Goal: Task Accomplishment & Management: Use online tool/utility

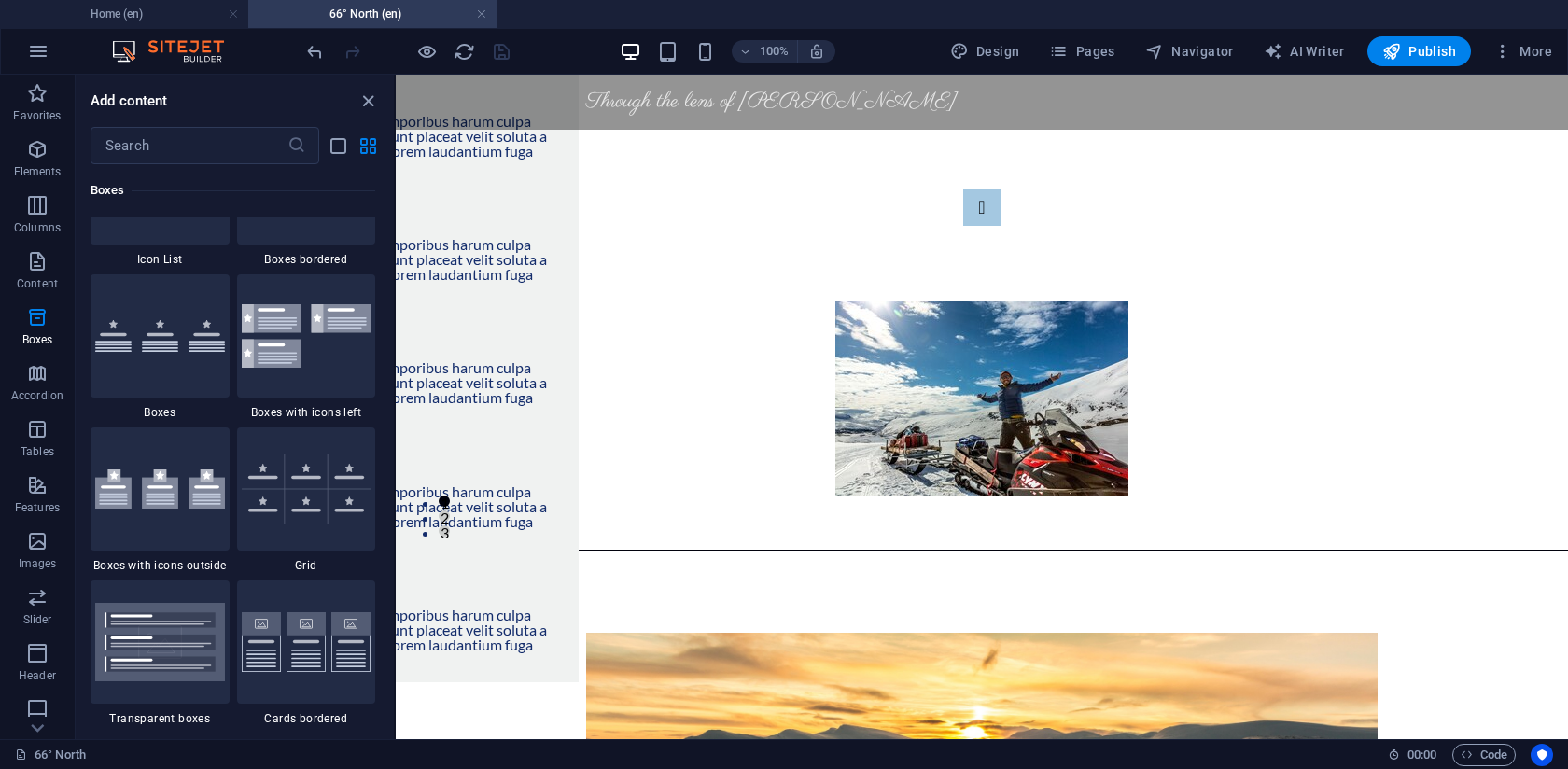
scroll to position [224, 0]
select select "rem"
select select "px"
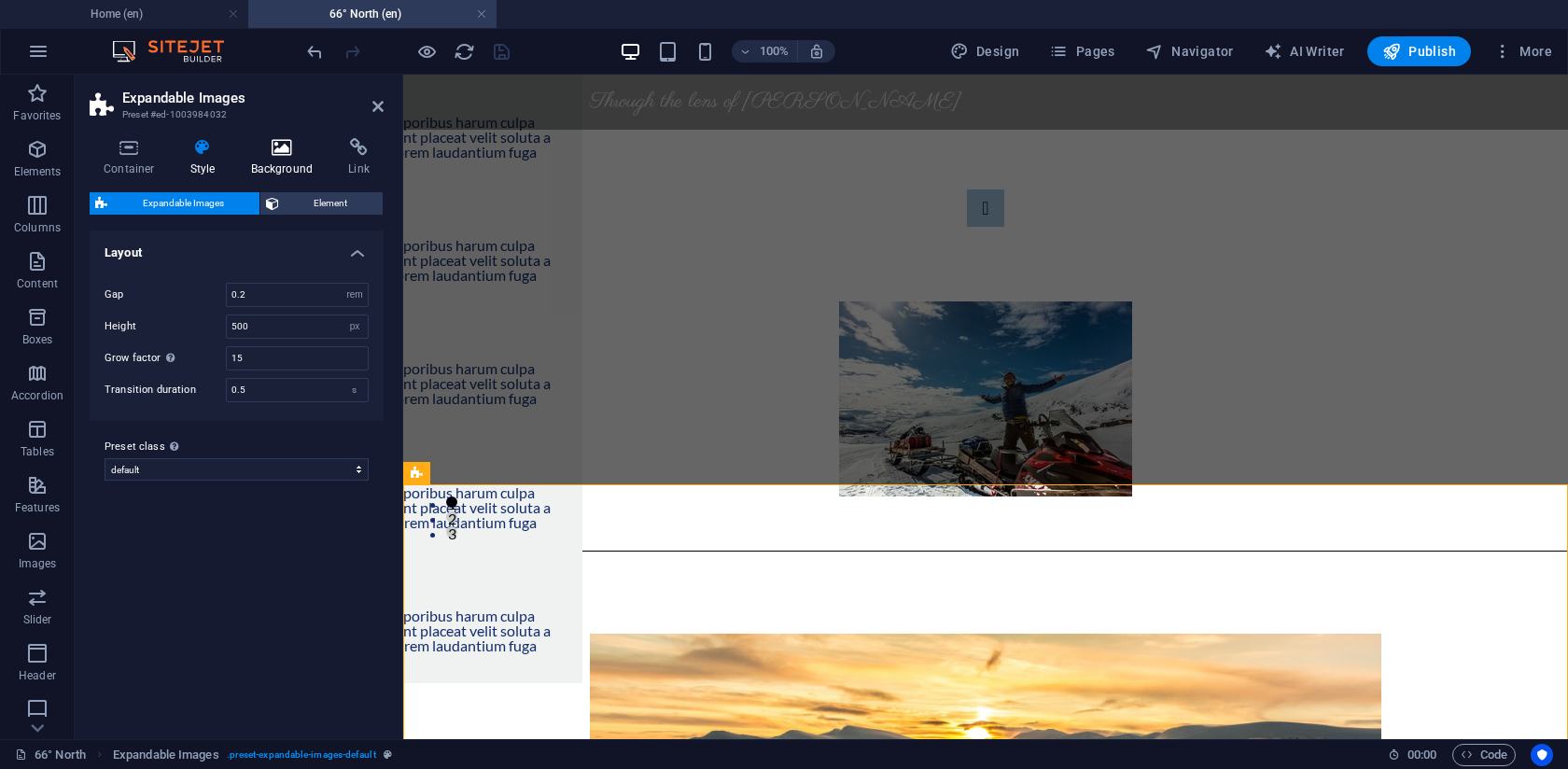
click at [275, 152] on icon at bounding box center [282, 147] width 91 height 19
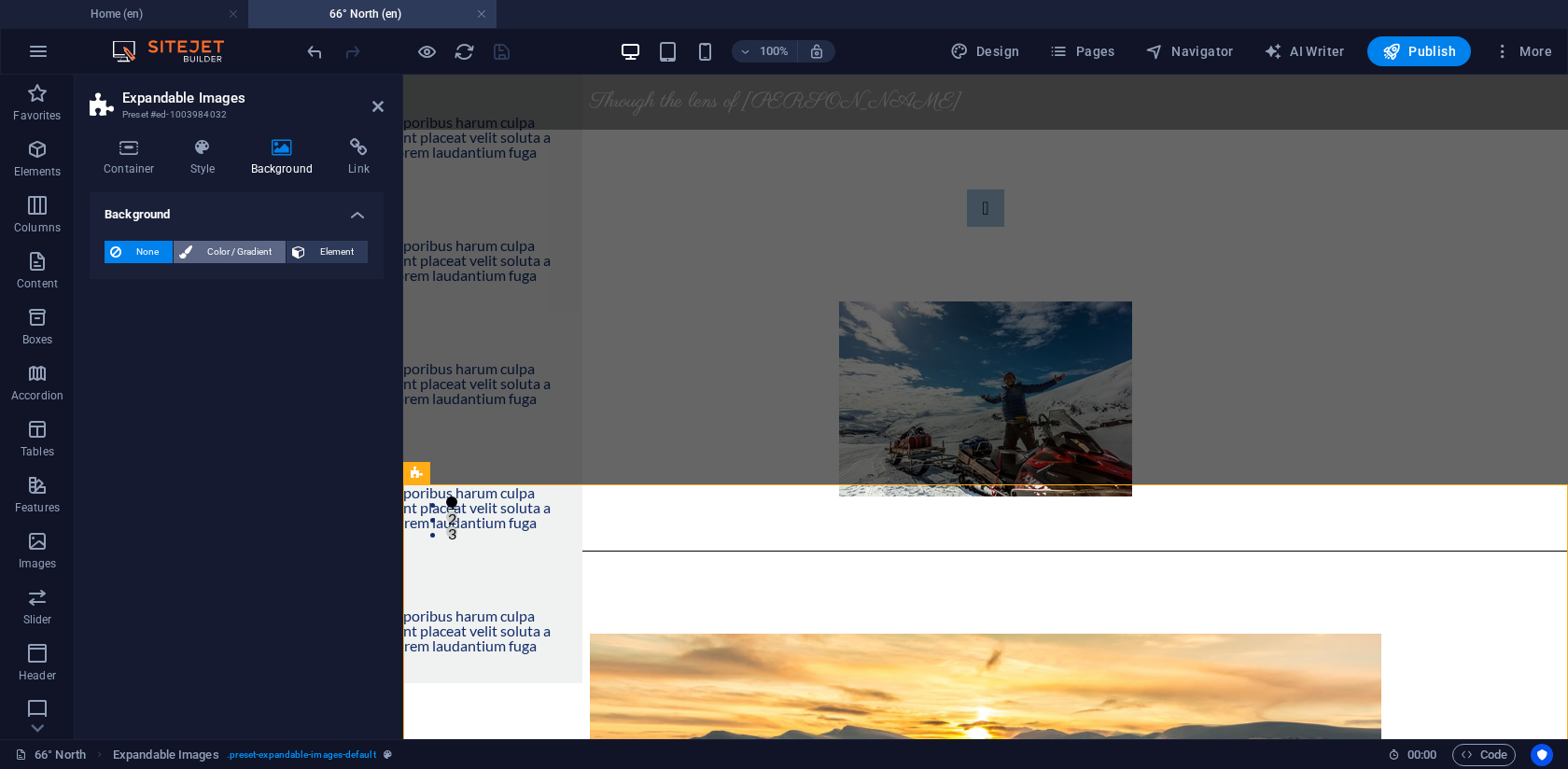
click at [218, 241] on span "Color / Gradient" at bounding box center [239, 252] width 82 height 22
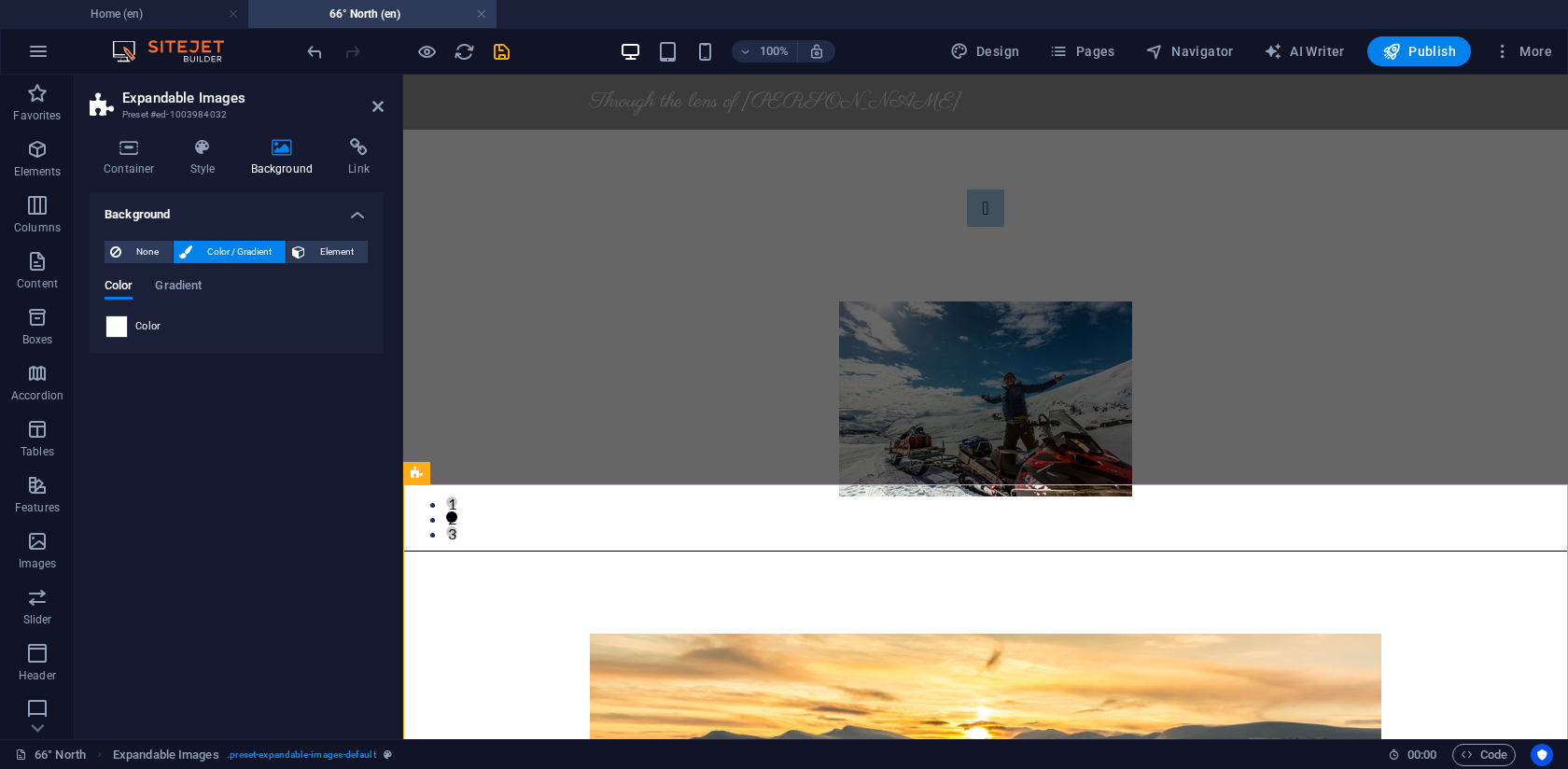
click at [122, 326] on span at bounding box center [116, 326] width 21 height 21
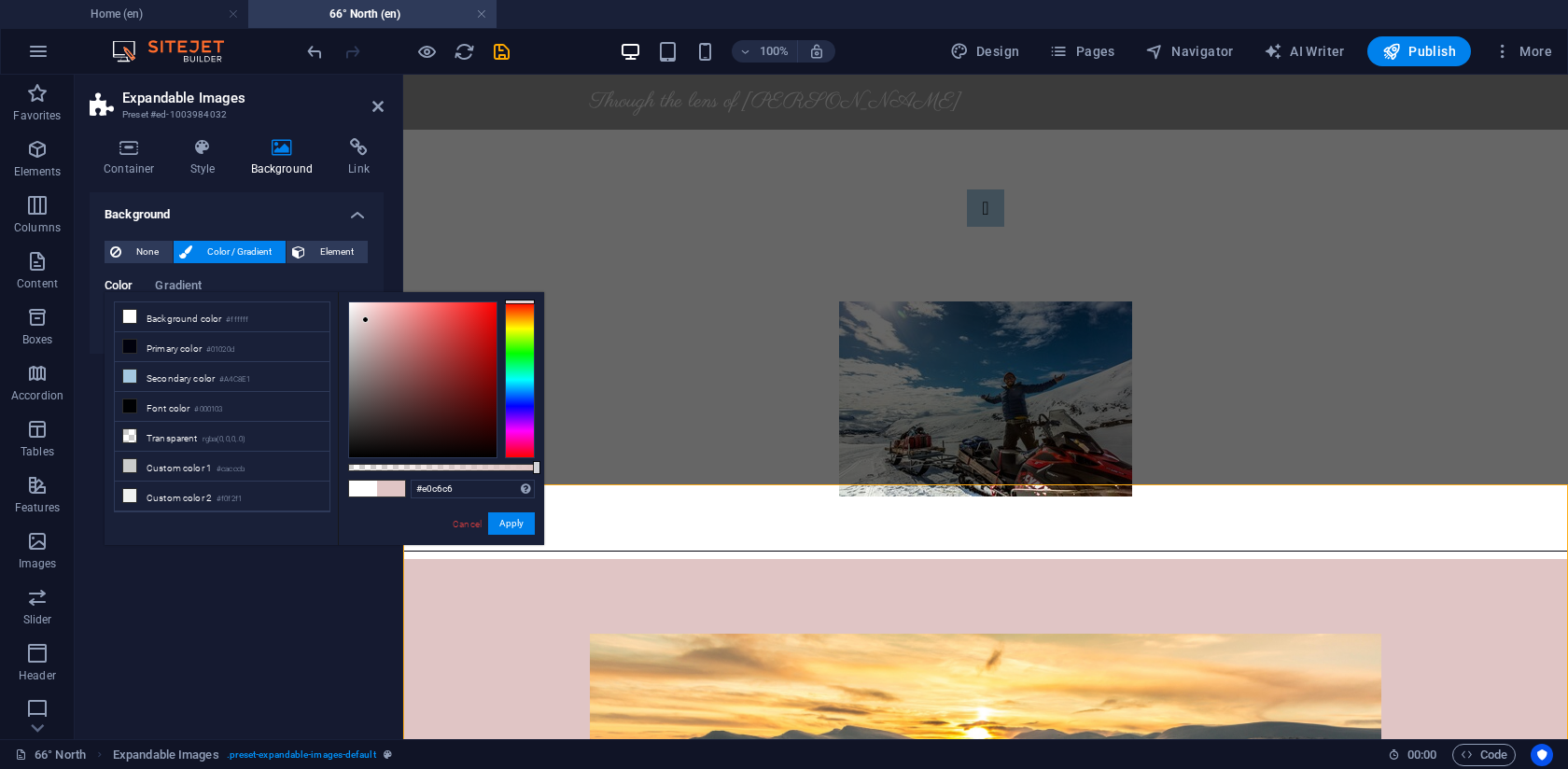
drag, startPoint x: 361, startPoint y: 377, endPoint x: 361, endPoint y: 320, distance: 57.0
click at [365, 320] on div at bounding box center [422, 380] width 148 height 155
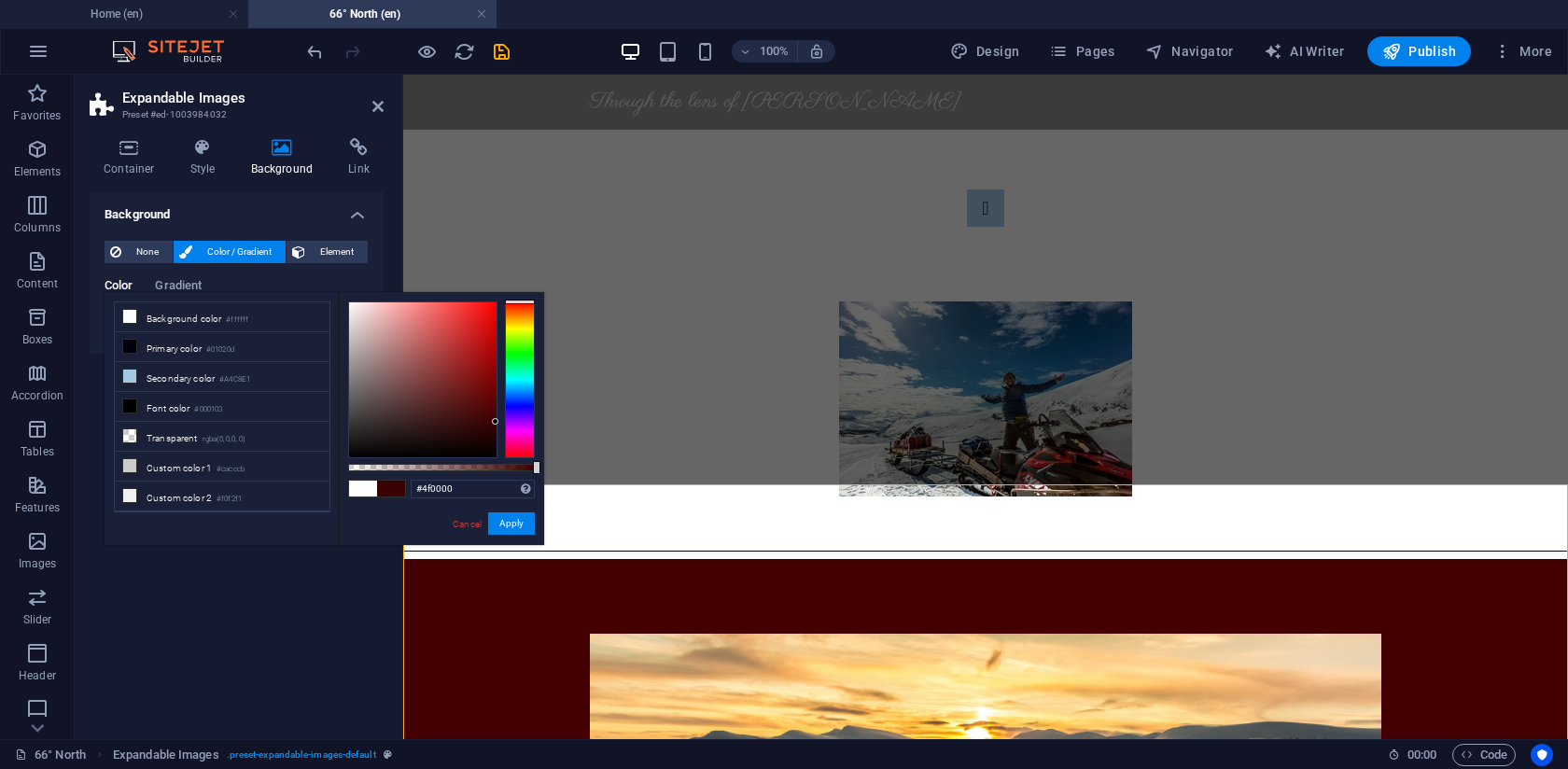
drag, startPoint x: 361, startPoint y: 320, endPoint x: 518, endPoint y: 403, distance: 177.6
click at [517, 405] on div at bounding box center [441, 380] width 187 height 157
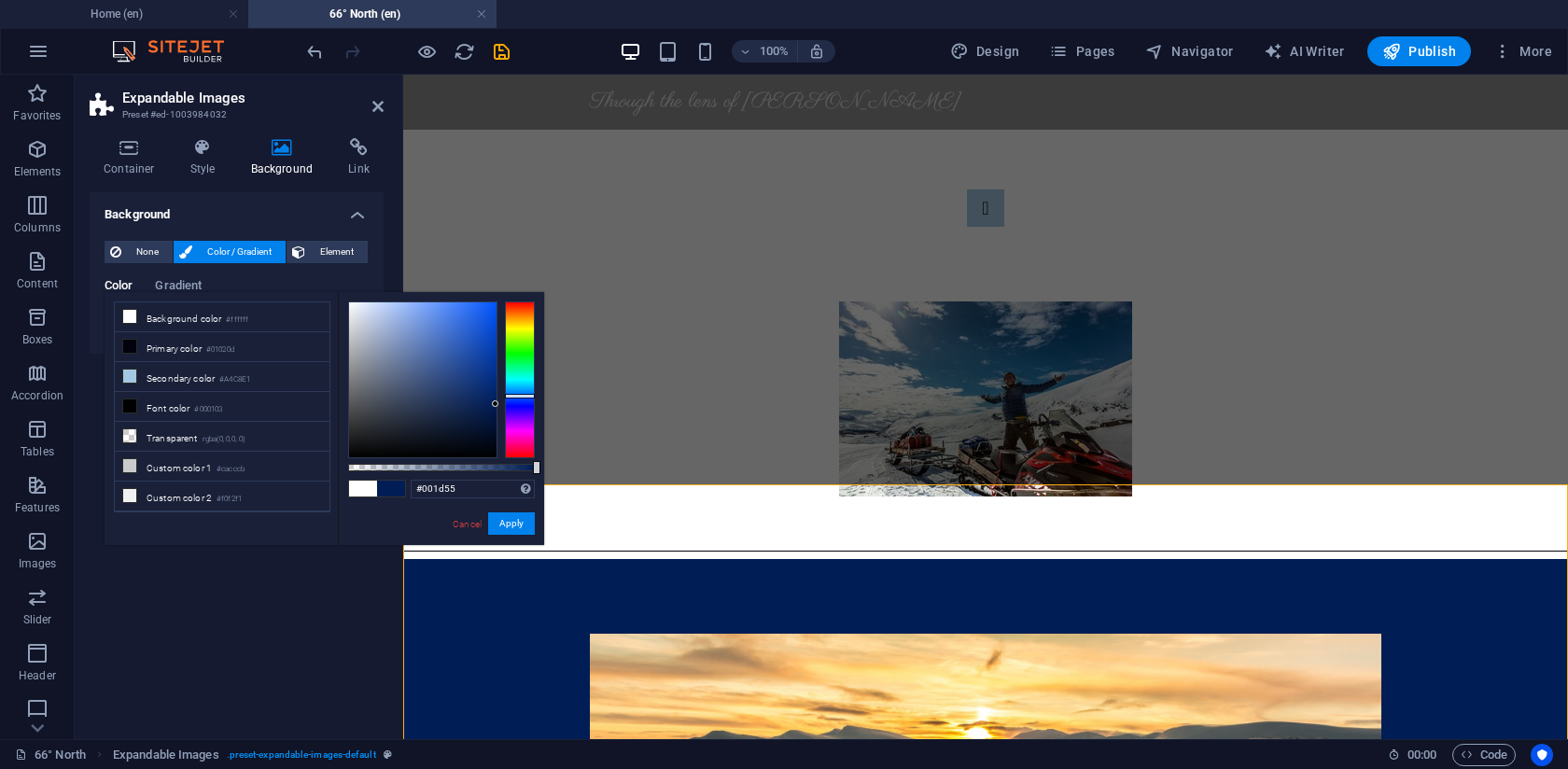
click at [524, 396] on div at bounding box center [520, 380] width 30 height 157
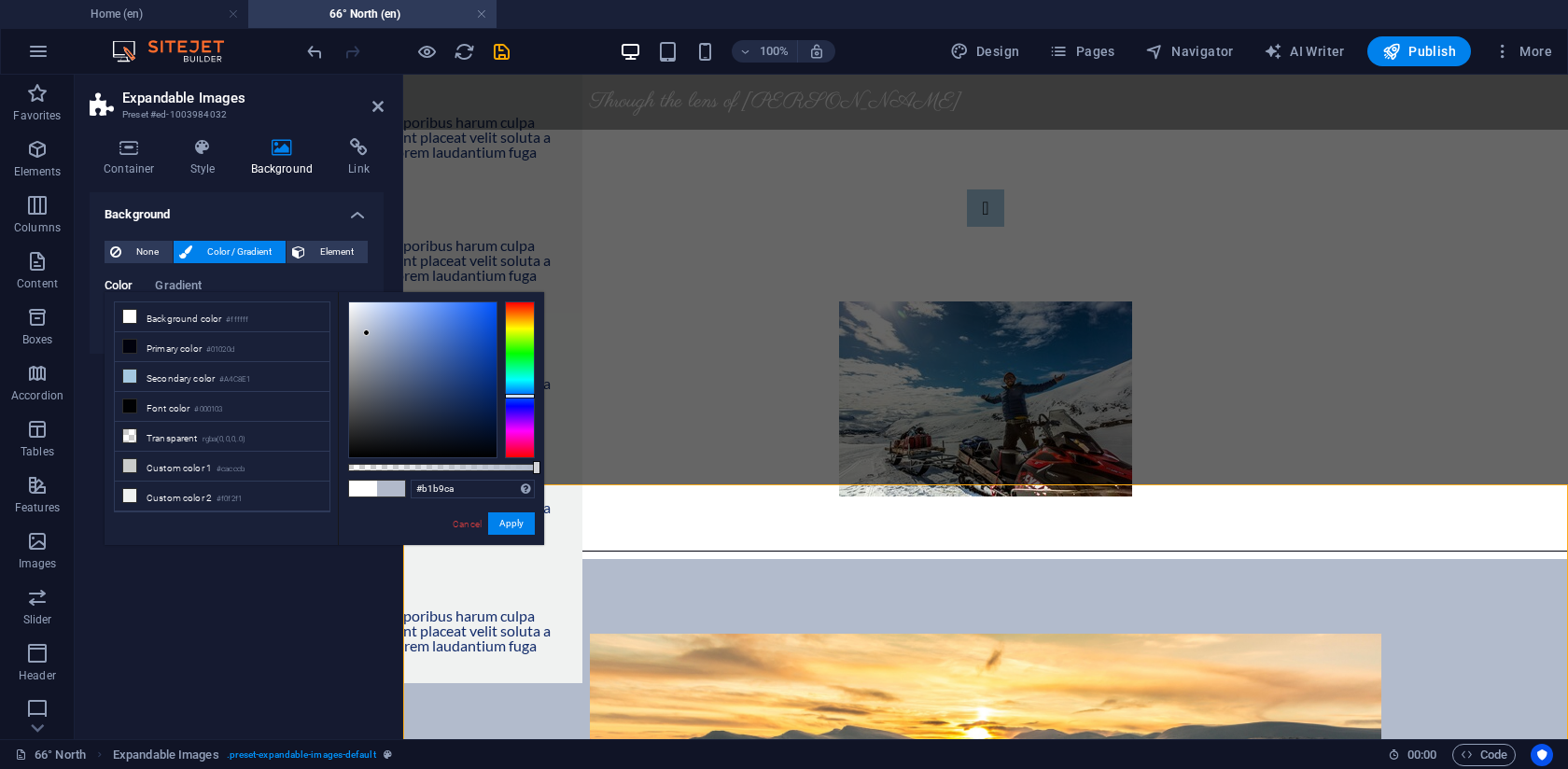
drag, startPoint x: 486, startPoint y: 357, endPoint x: 366, endPoint y: 330, distance: 123.0
click at [366, 331] on div at bounding box center [422, 380] width 148 height 155
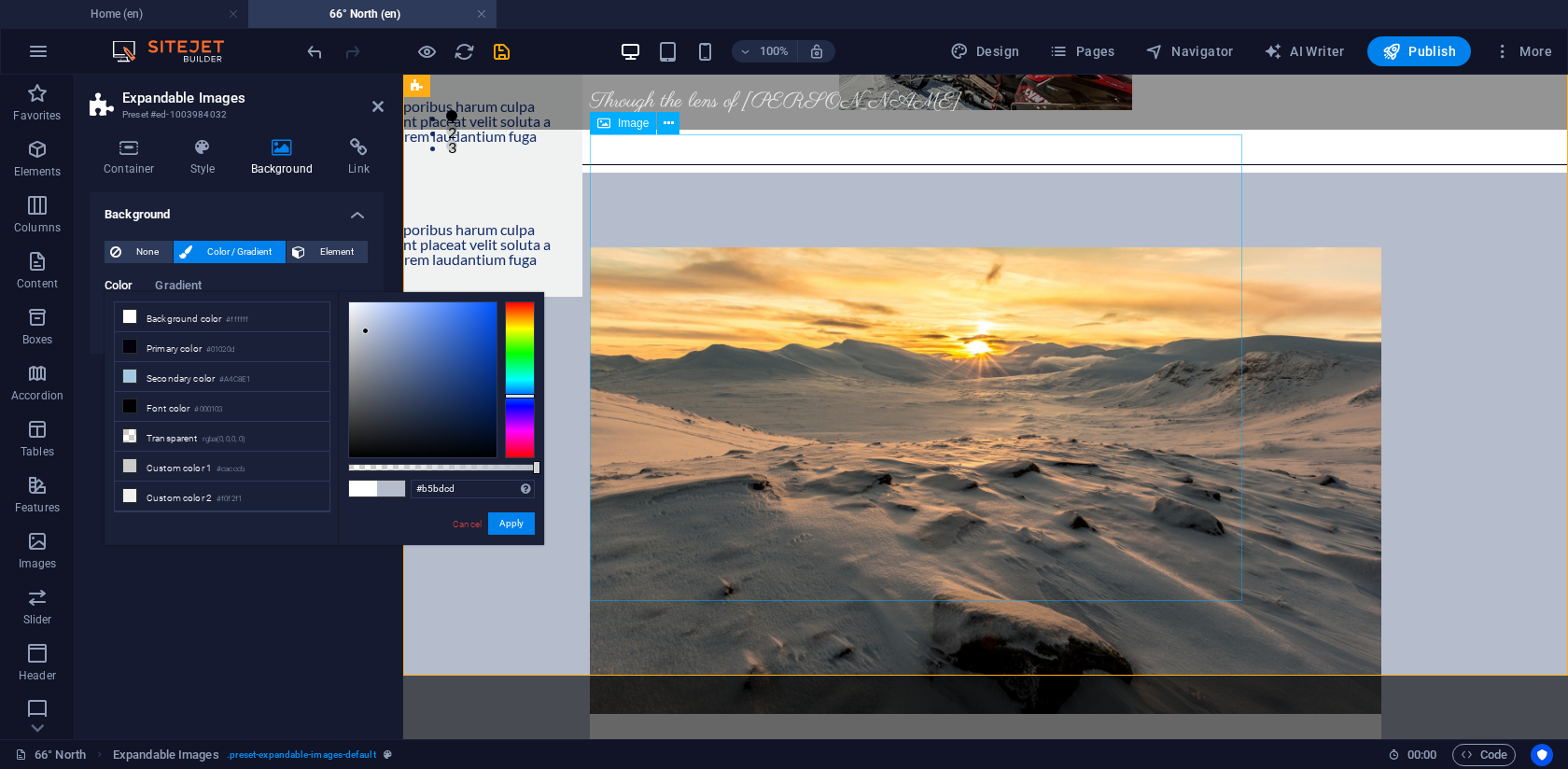
scroll to position [602, 0]
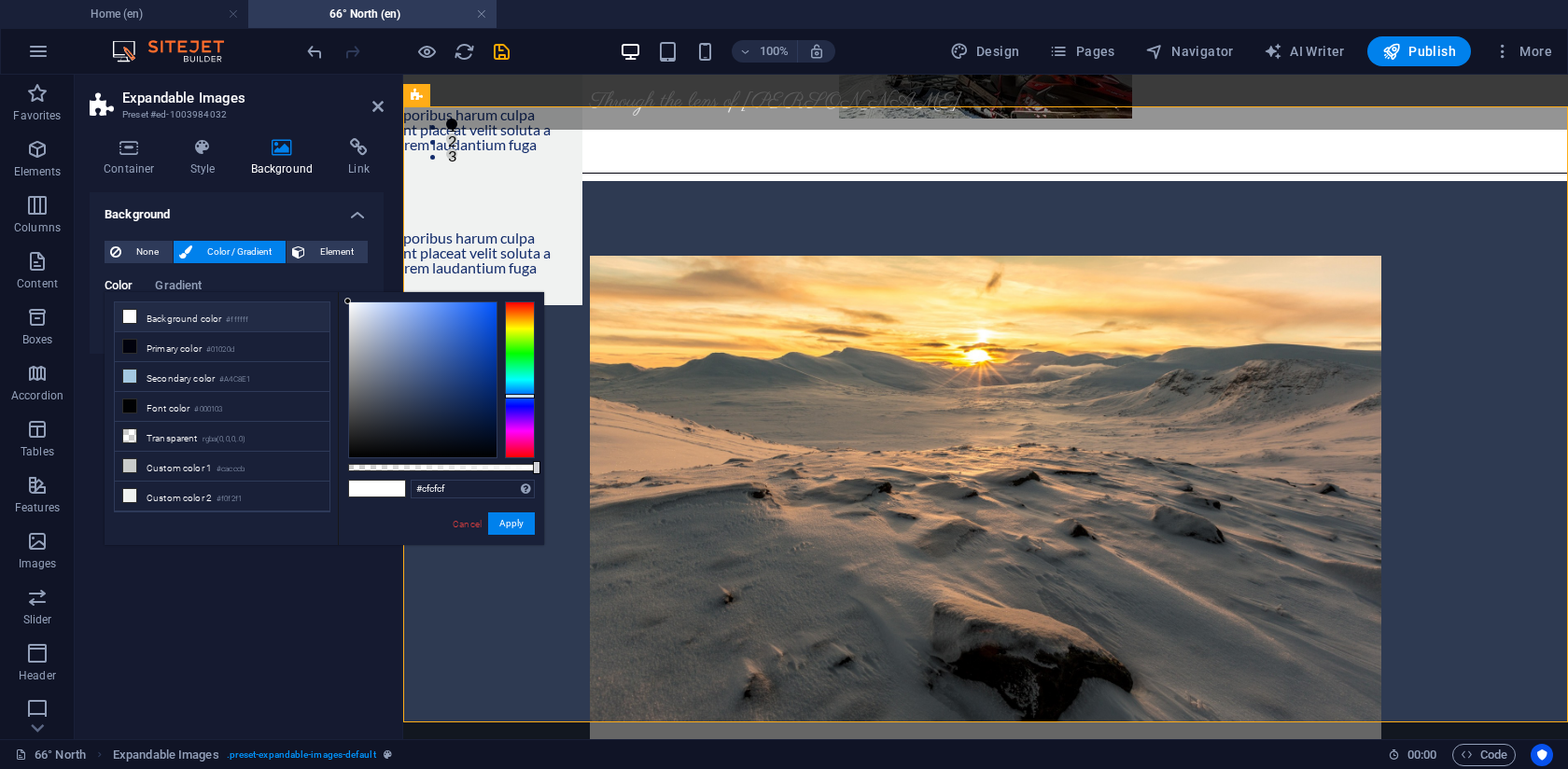
type input "#ffffff"
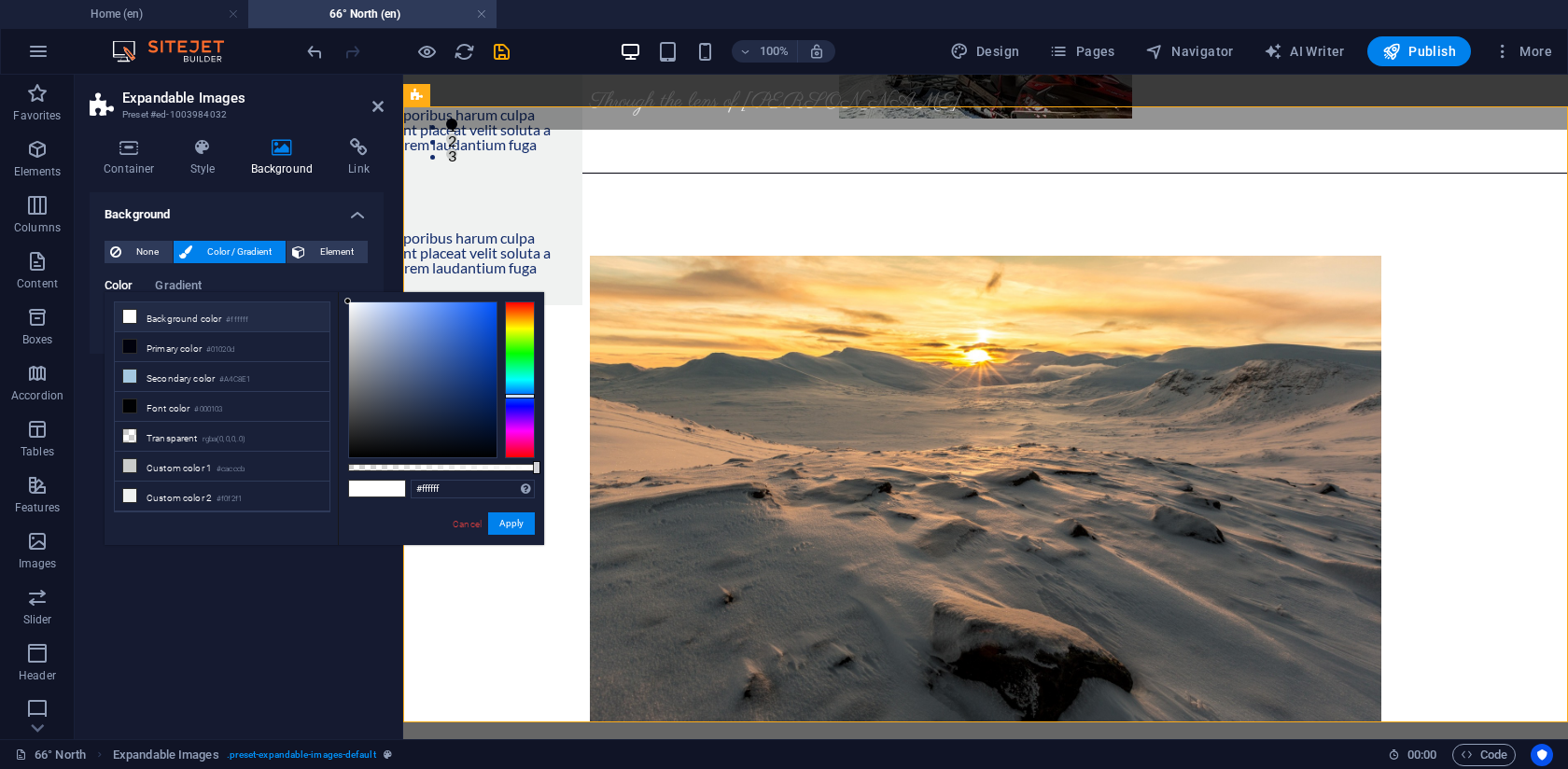
drag, startPoint x: 377, startPoint y: 337, endPoint x: 203, endPoint y: 207, distance: 217.2
click at [204, 208] on body "[PERSON_NAME] Photography Home (en) 66° North (en) Favorites Elements Columns C…" at bounding box center [784, 384] width 1568 height 769
click at [470, 528] on link "Cancel" at bounding box center [467, 524] width 32 height 14
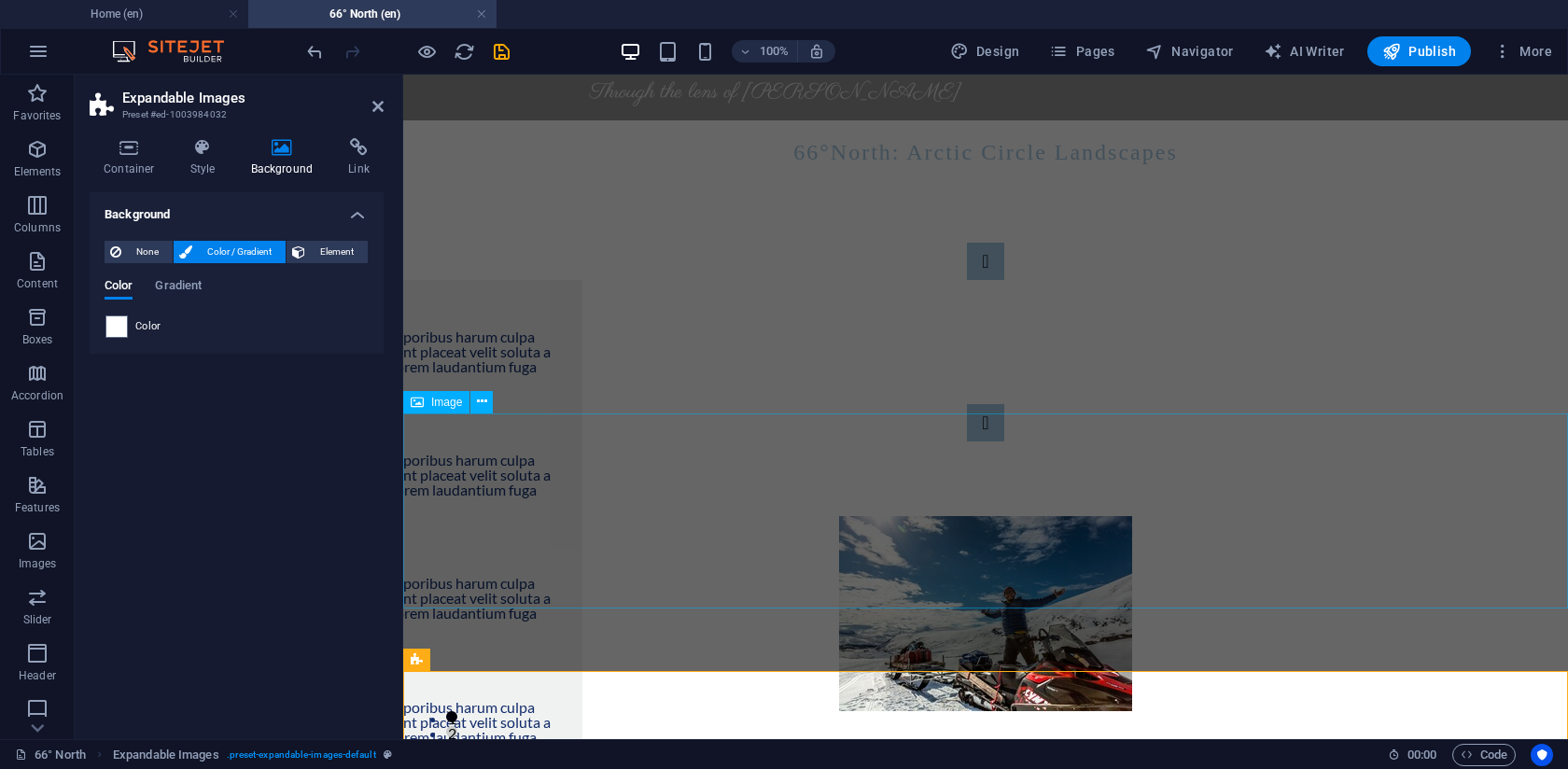
scroll to position [0, 0]
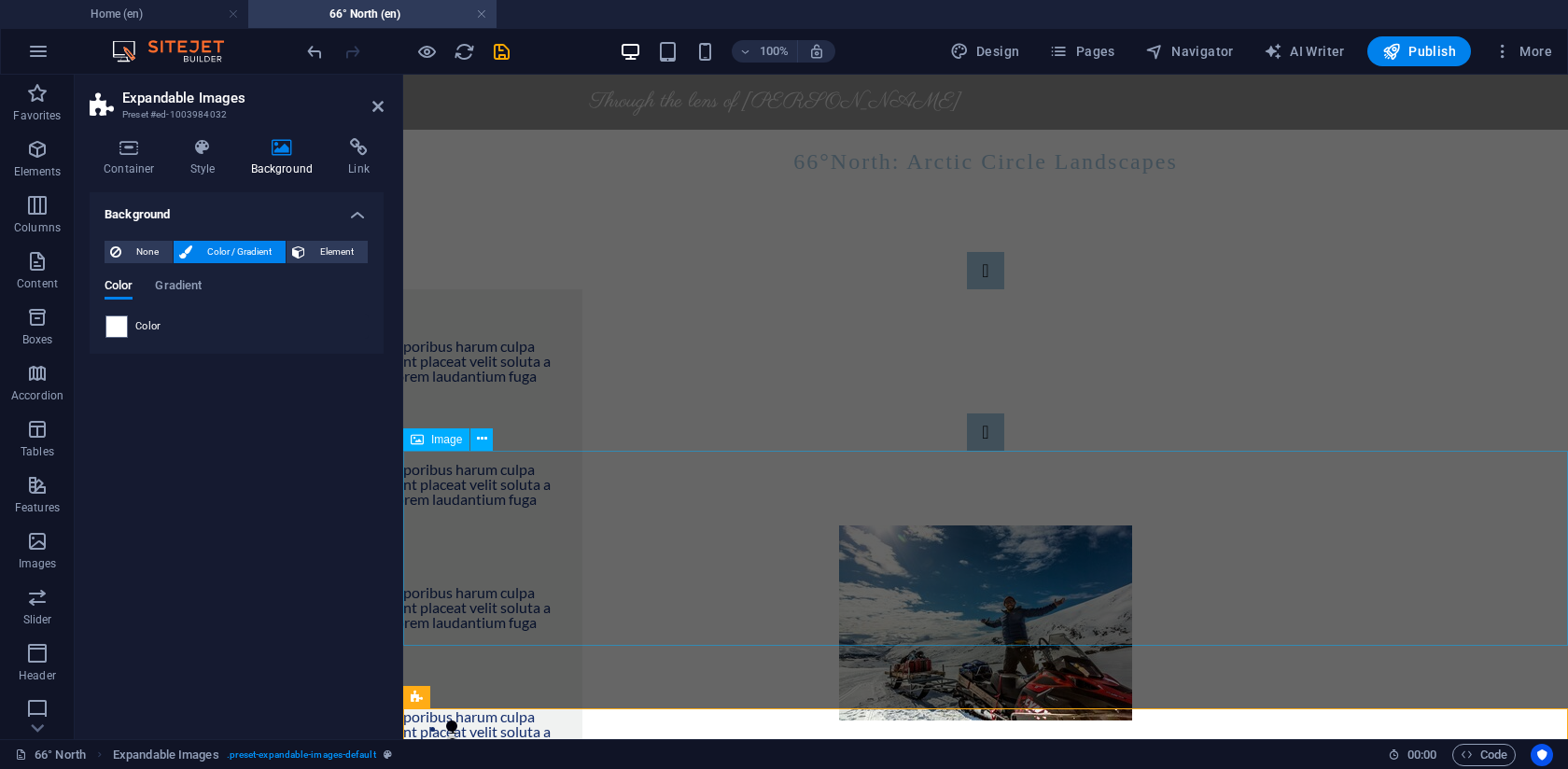
click at [456, 545] on figure at bounding box center [986, 623] width 1165 height 195
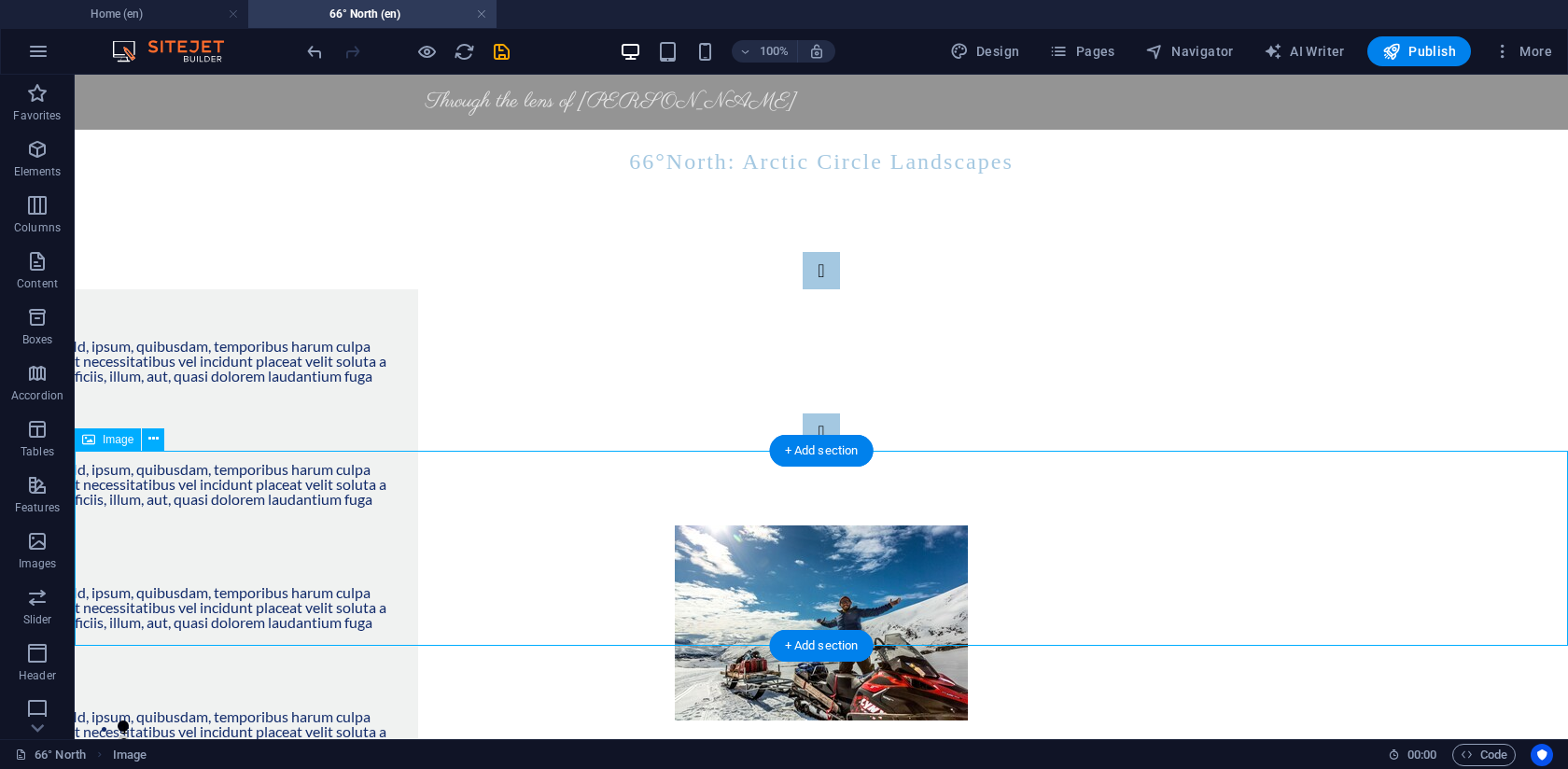
click at [770, 526] on figure at bounding box center [821, 623] width 1494 height 195
select select "px"
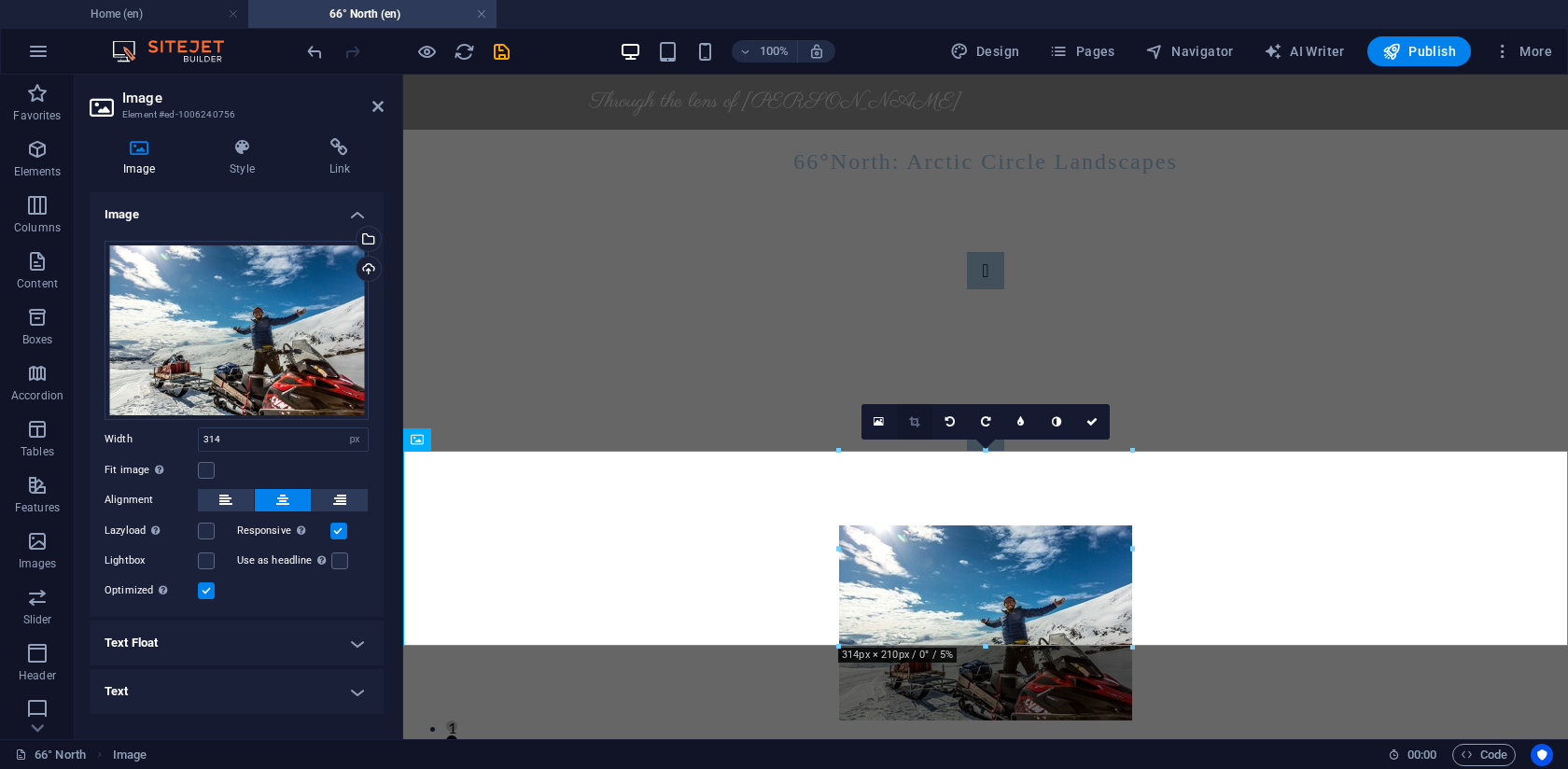
click at [912, 423] on icon at bounding box center [914, 421] width 11 height 11
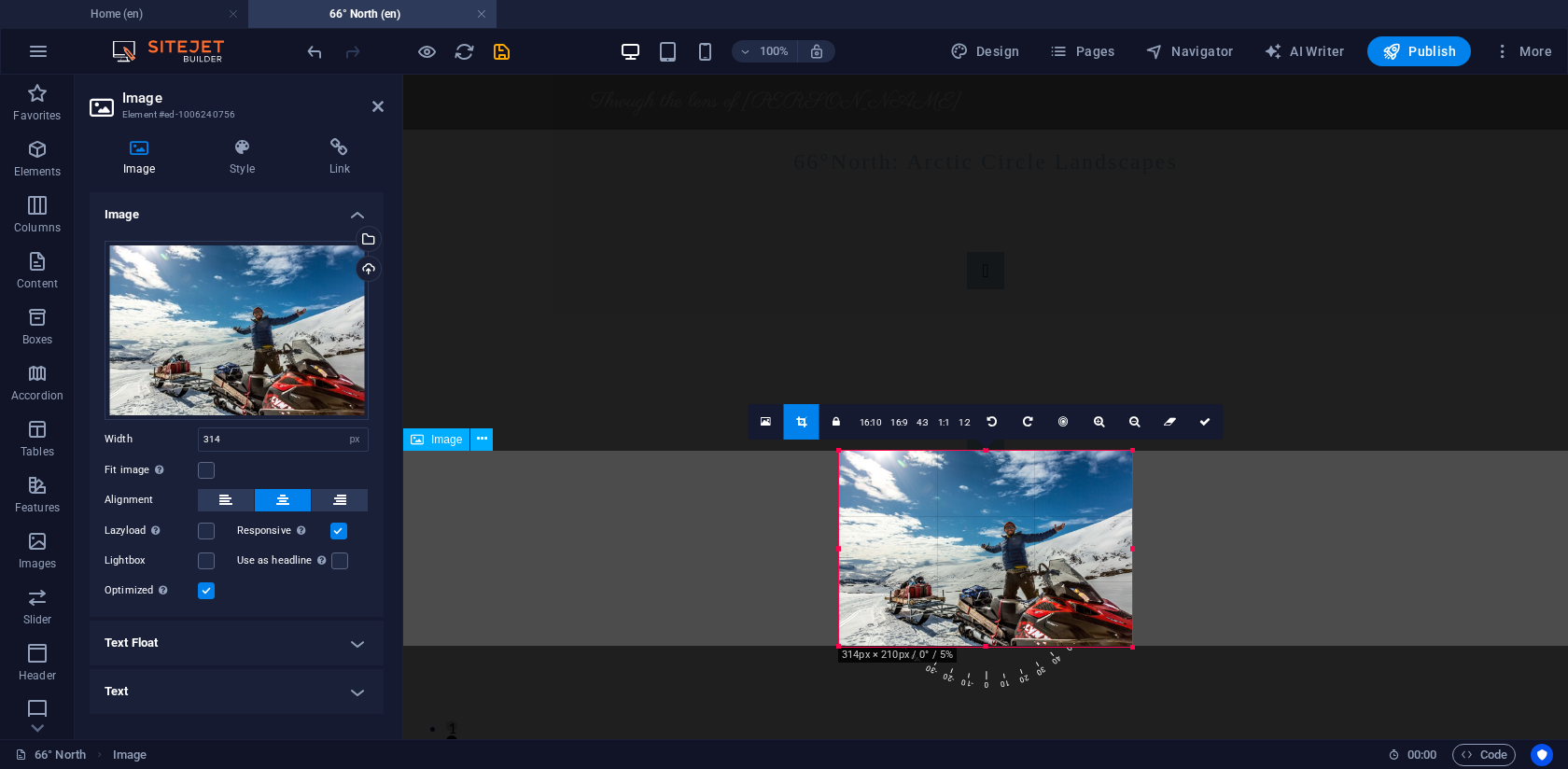
click at [657, 526] on figure at bounding box center [986, 623] width 1165 height 195
click at [1209, 419] on link at bounding box center [1207, 422] width 35 height 35
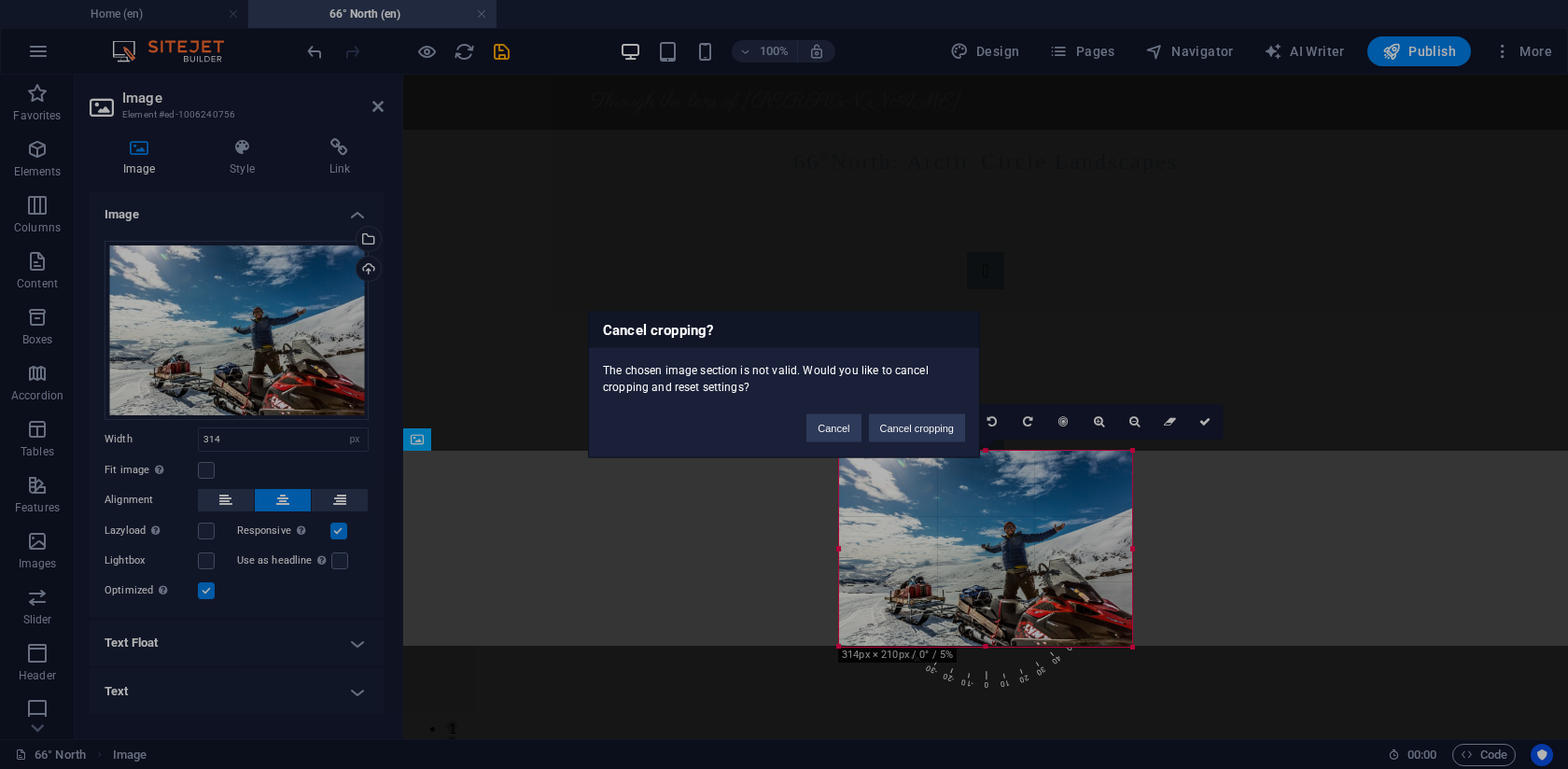
click at [911, 432] on button "Cancel cropping" at bounding box center [917, 428] width 97 height 28
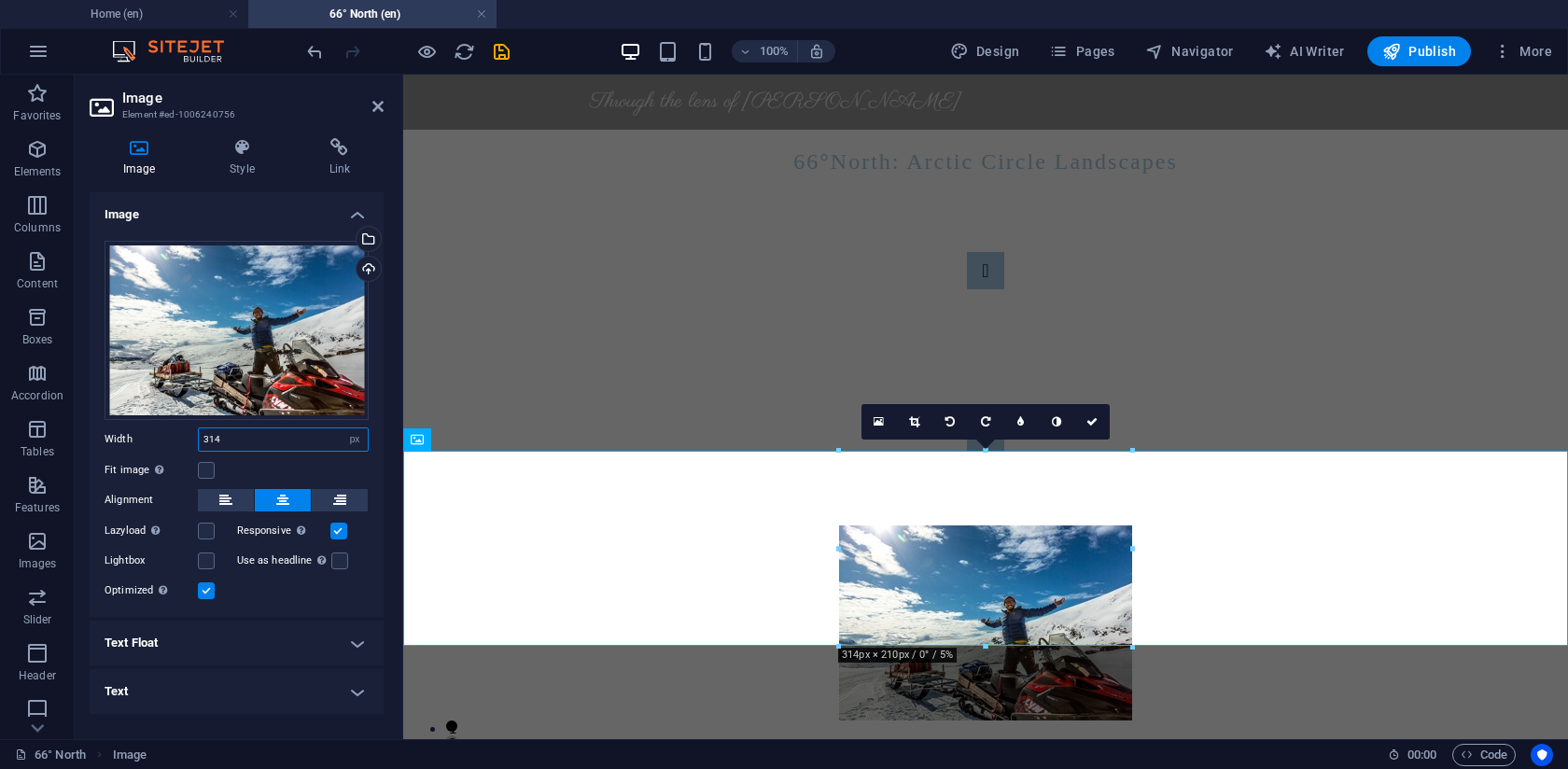
click at [250, 446] on input "314" at bounding box center [283, 440] width 169 height 22
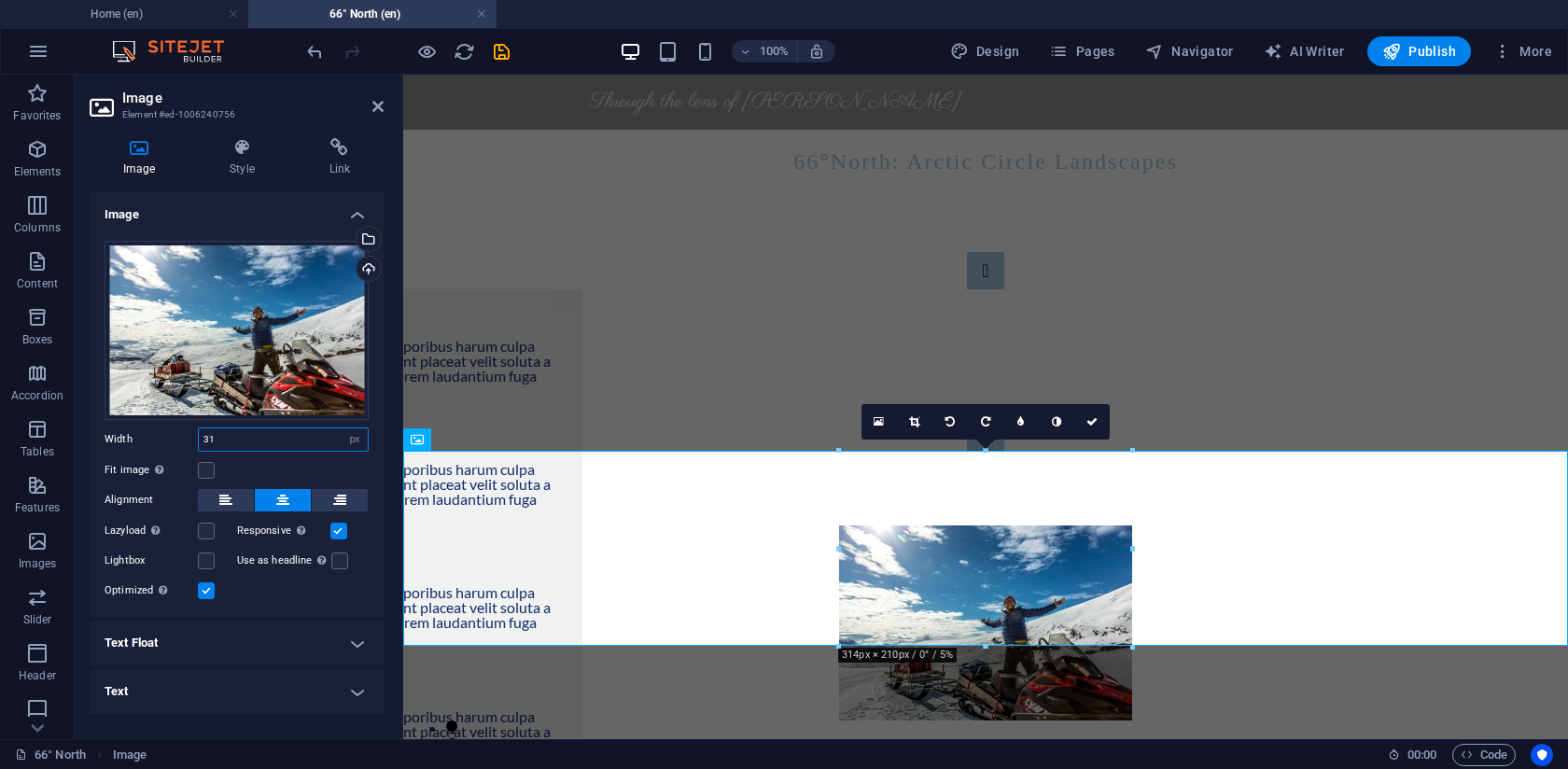
type input "3"
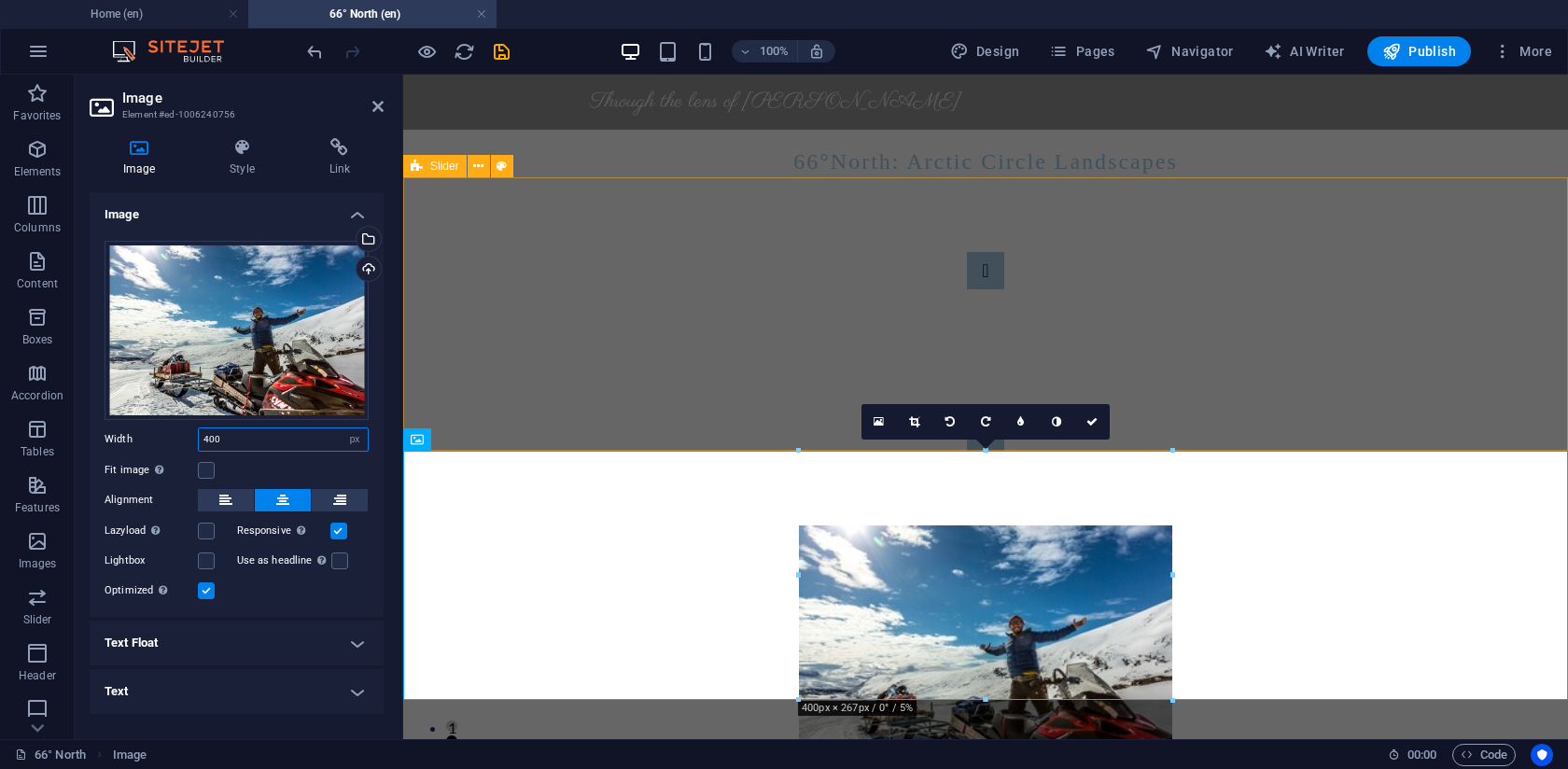
type input "400"
click at [463, 338] on div "Slide 3 Lorem ipsum dolor sit amet, consectetur adipisicing elit. Id, ipsum, qu…" at bounding box center [986, 351] width 1165 height 347
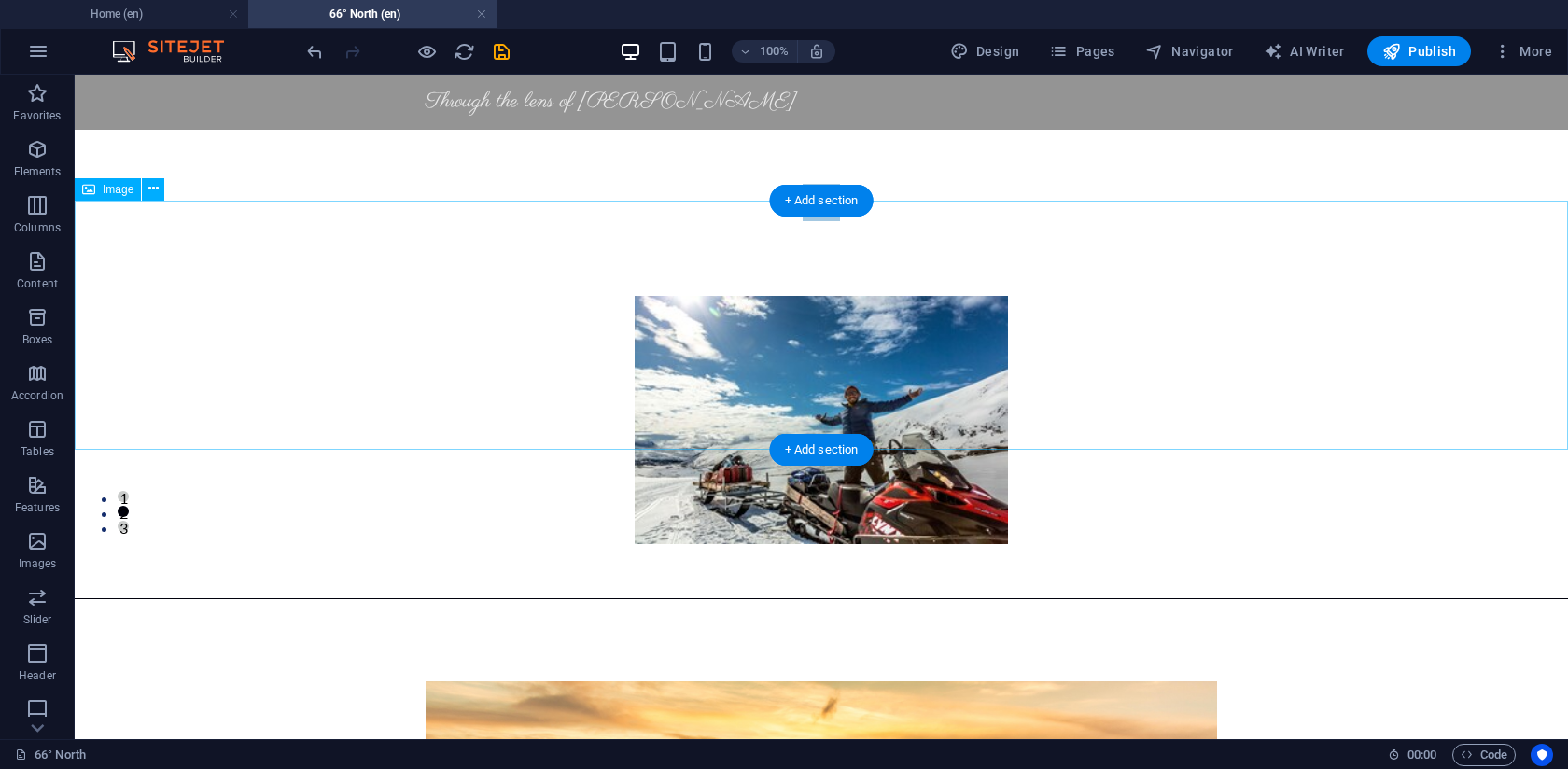
scroll to position [227, 0]
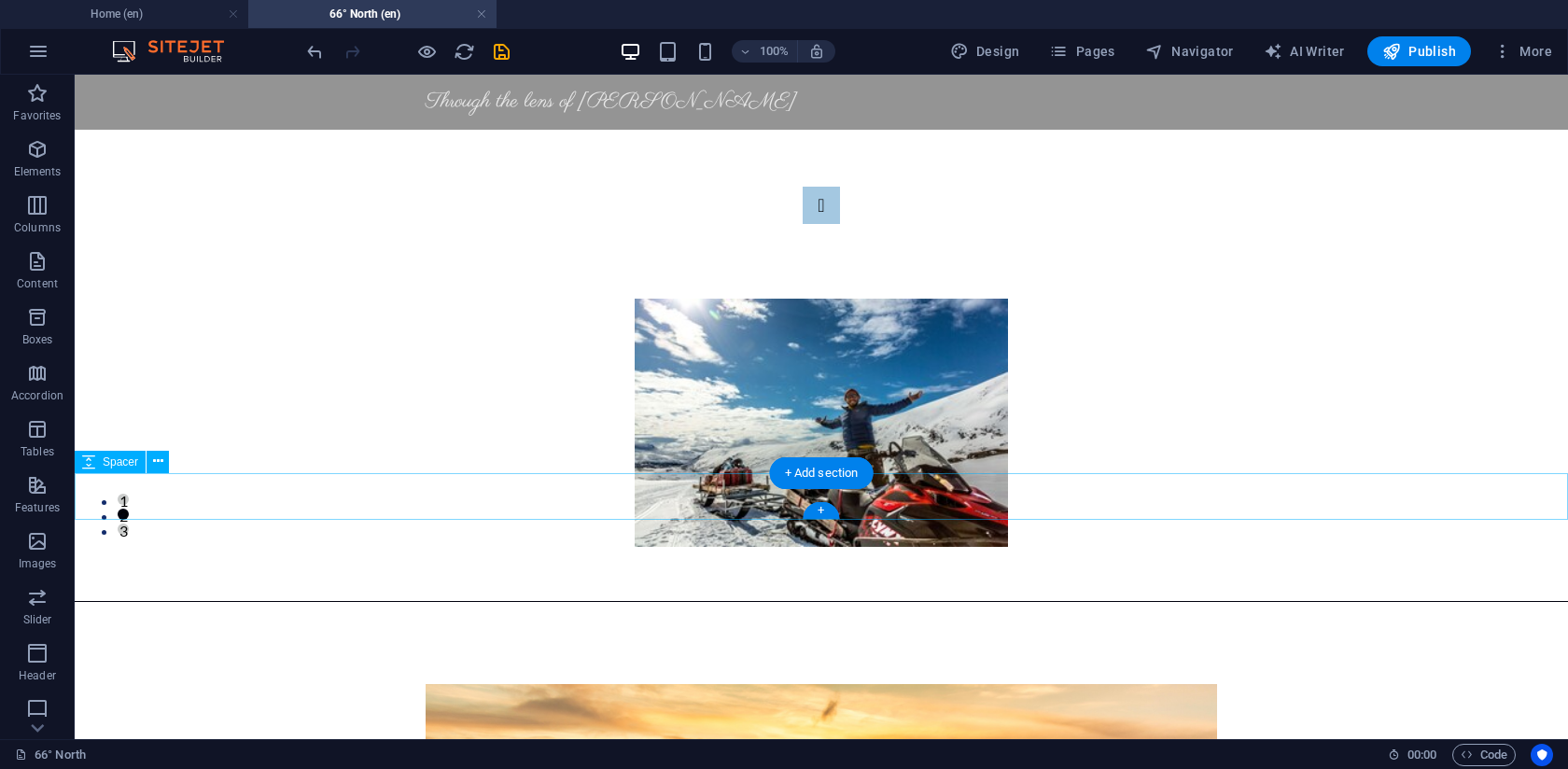
click at [329, 547] on div at bounding box center [821, 571] width 1494 height 47
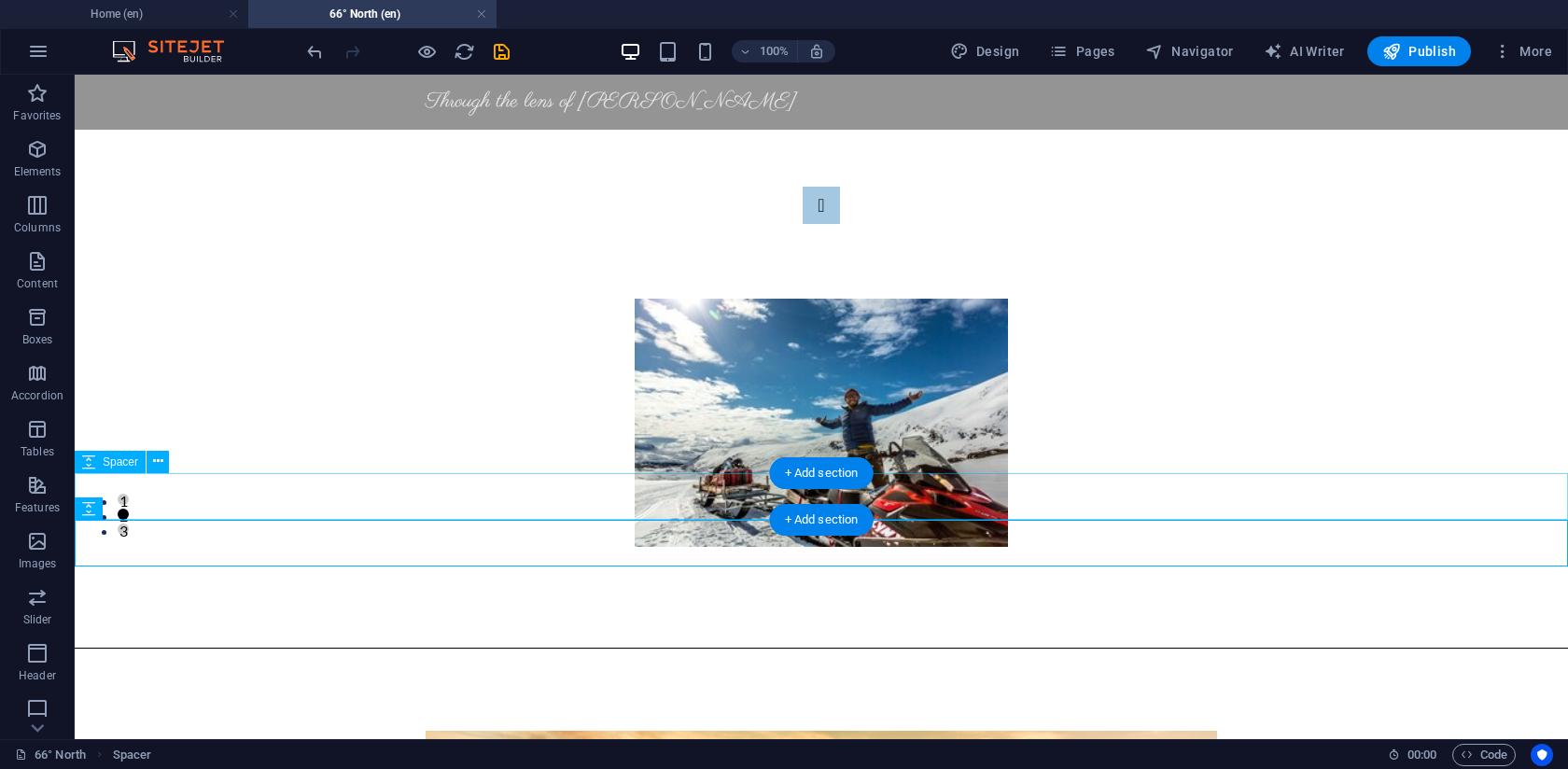
click at [257, 547] on div at bounding box center [821, 571] width 1494 height 47
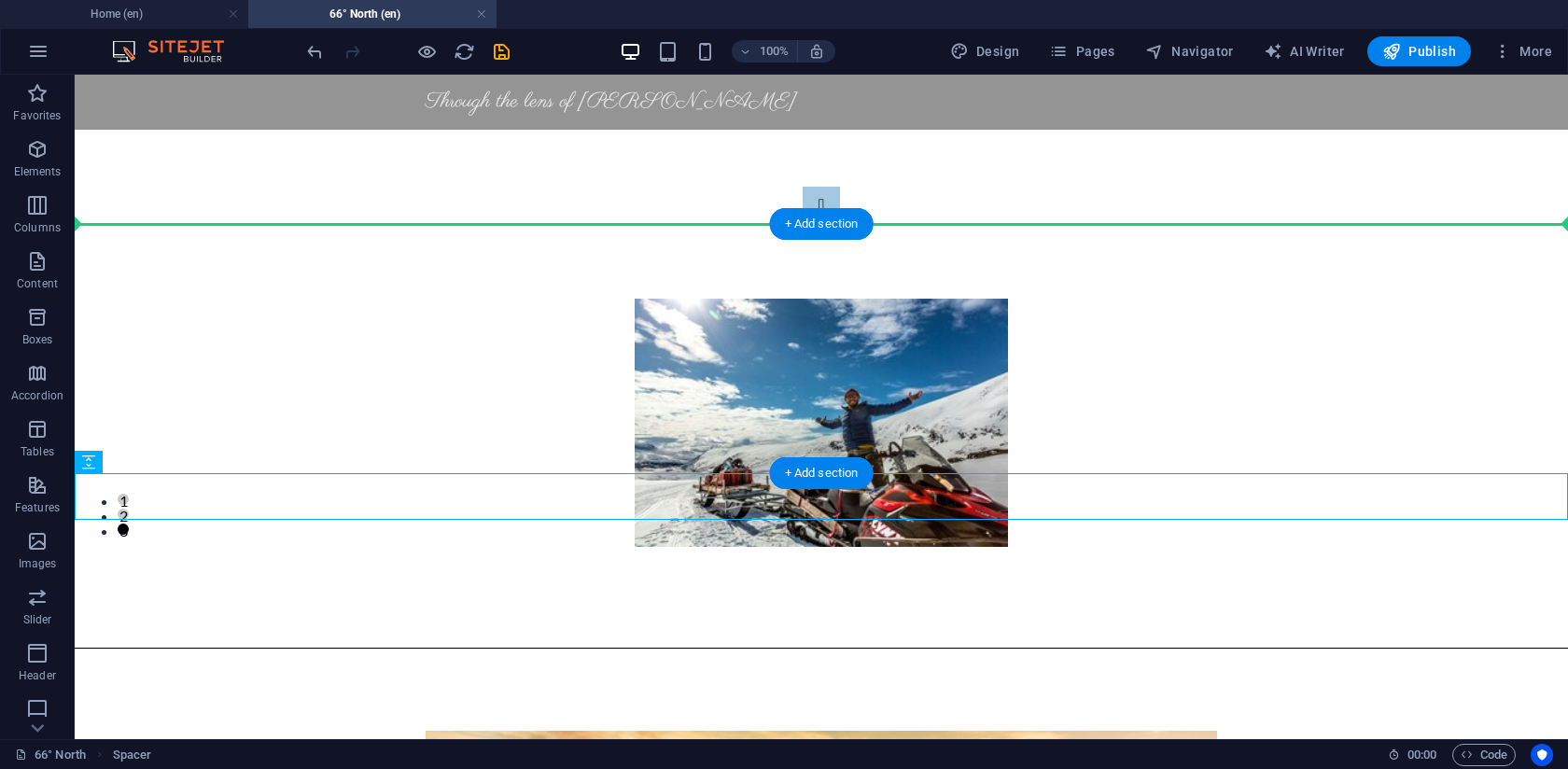
drag, startPoint x: 288, startPoint y: 497, endPoint x: 295, endPoint y: 233, distance: 264.1
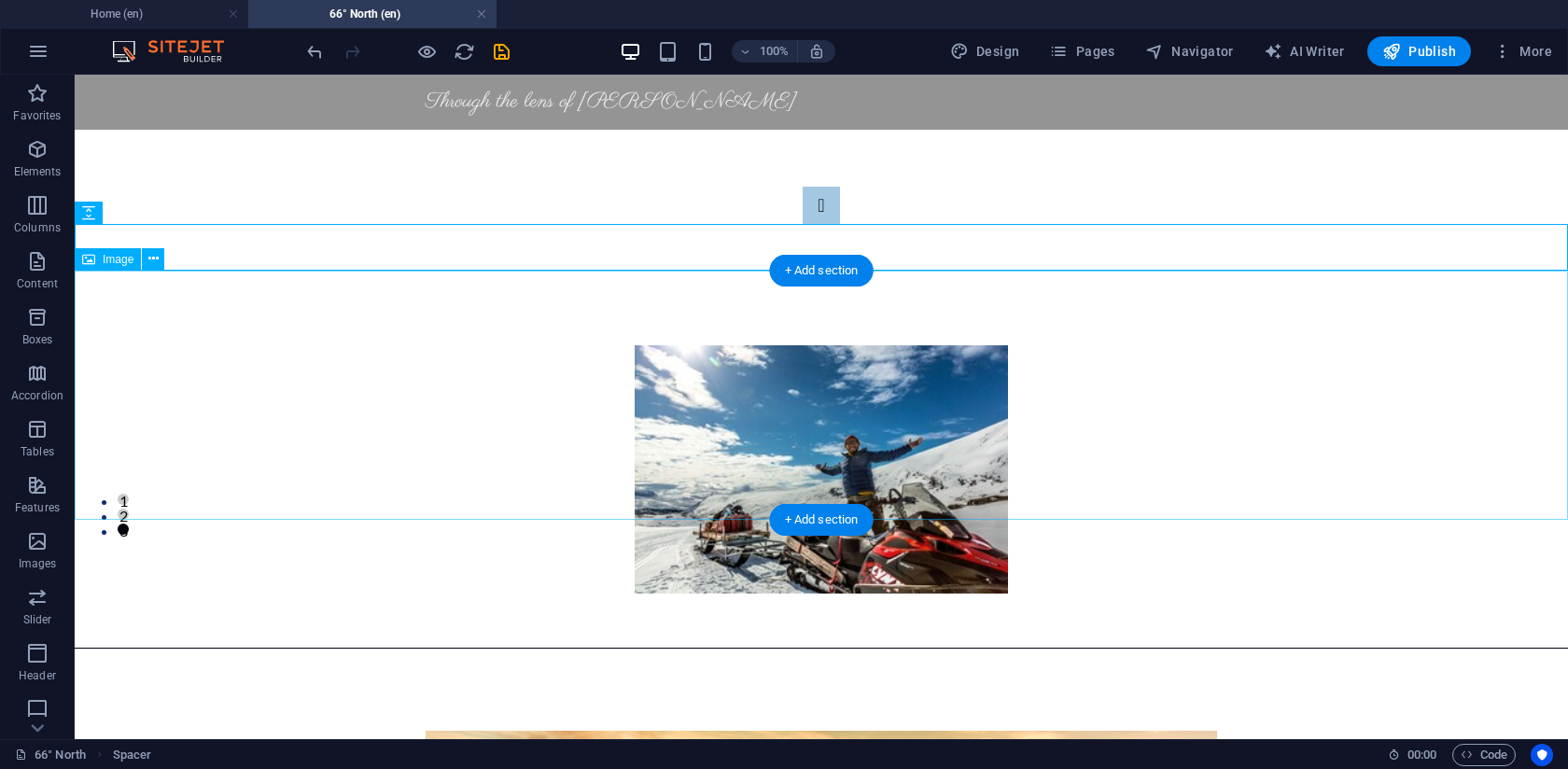
click at [308, 396] on figure at bounding box center [821, 470] width 1494 height 248
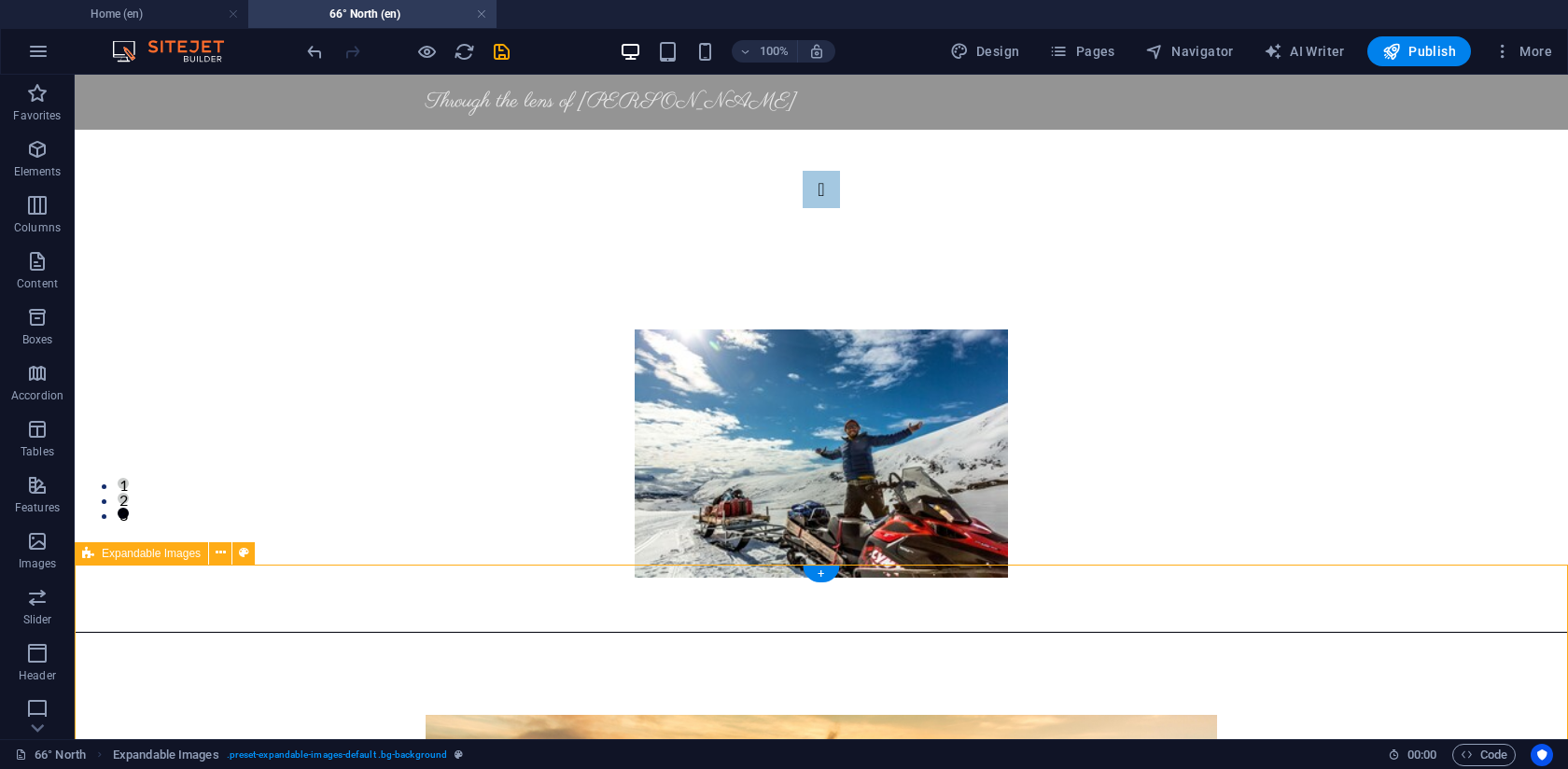
scroll to position [246, 0]
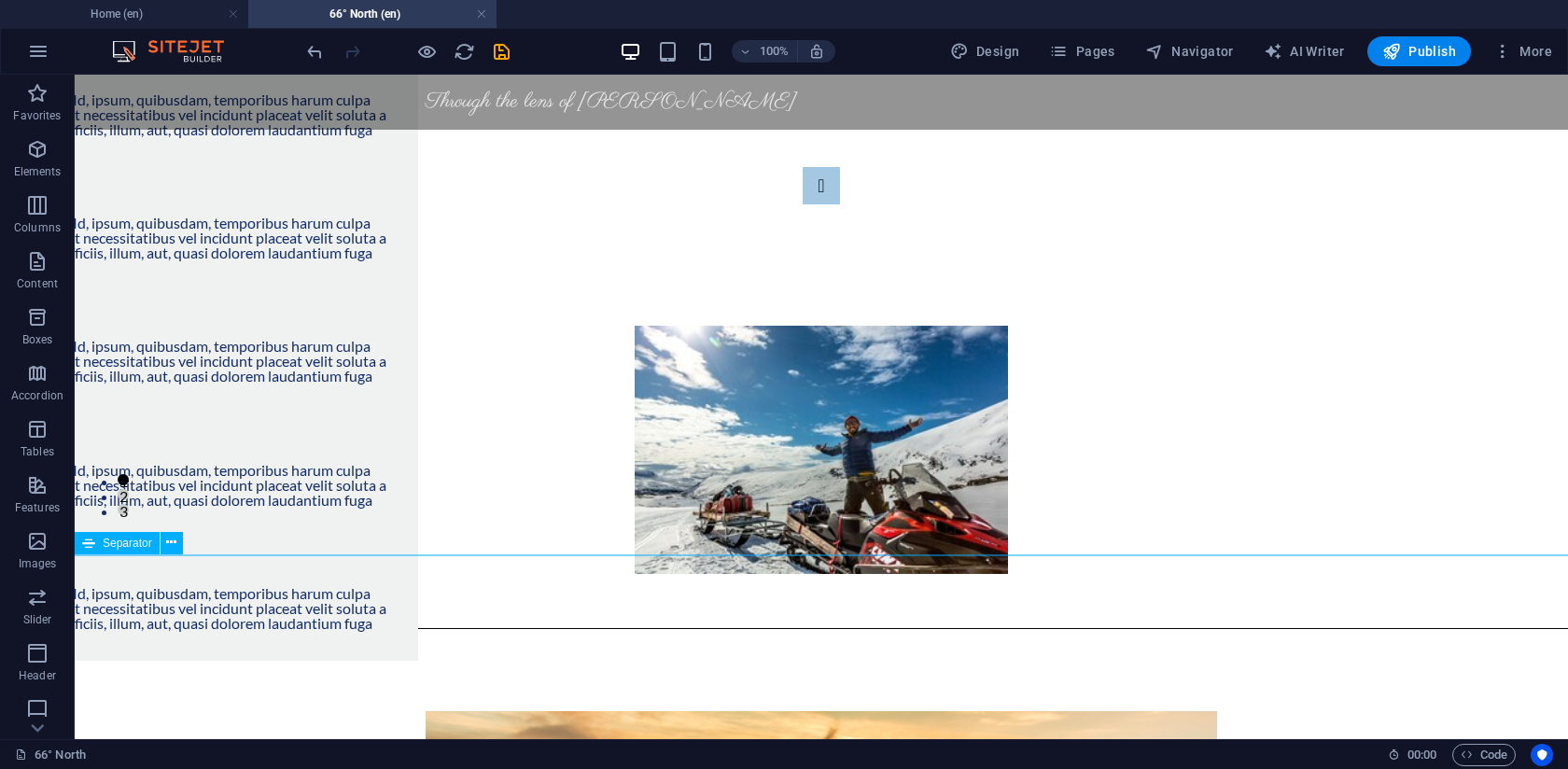
click at [363, 628] on div at bounding box center [821, 628] width 1494 height 1
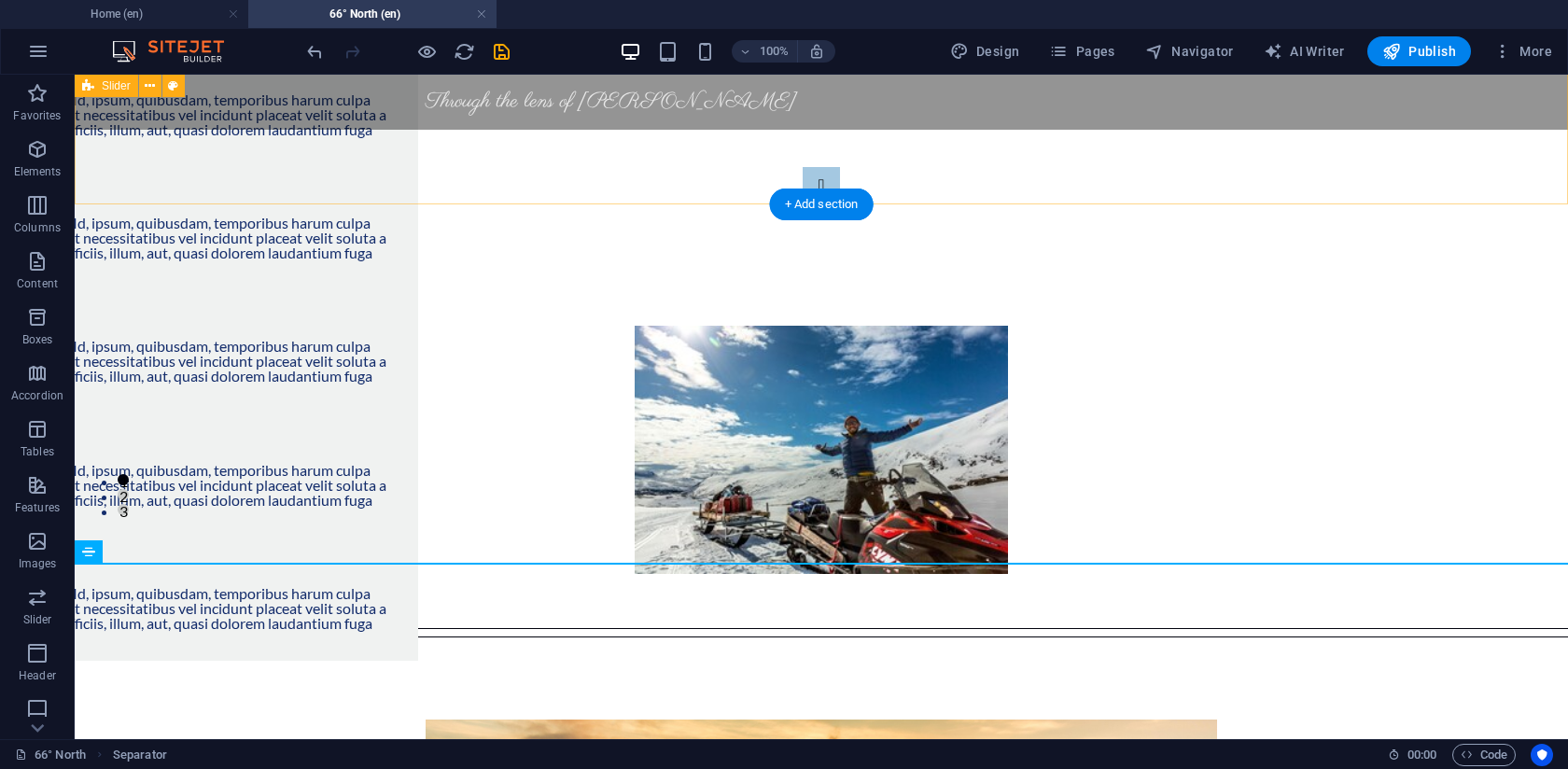
drag, startPoint x: 365, startPoint y: 563, endPoint x: 403, endPoint y: 164, distance: 400.8
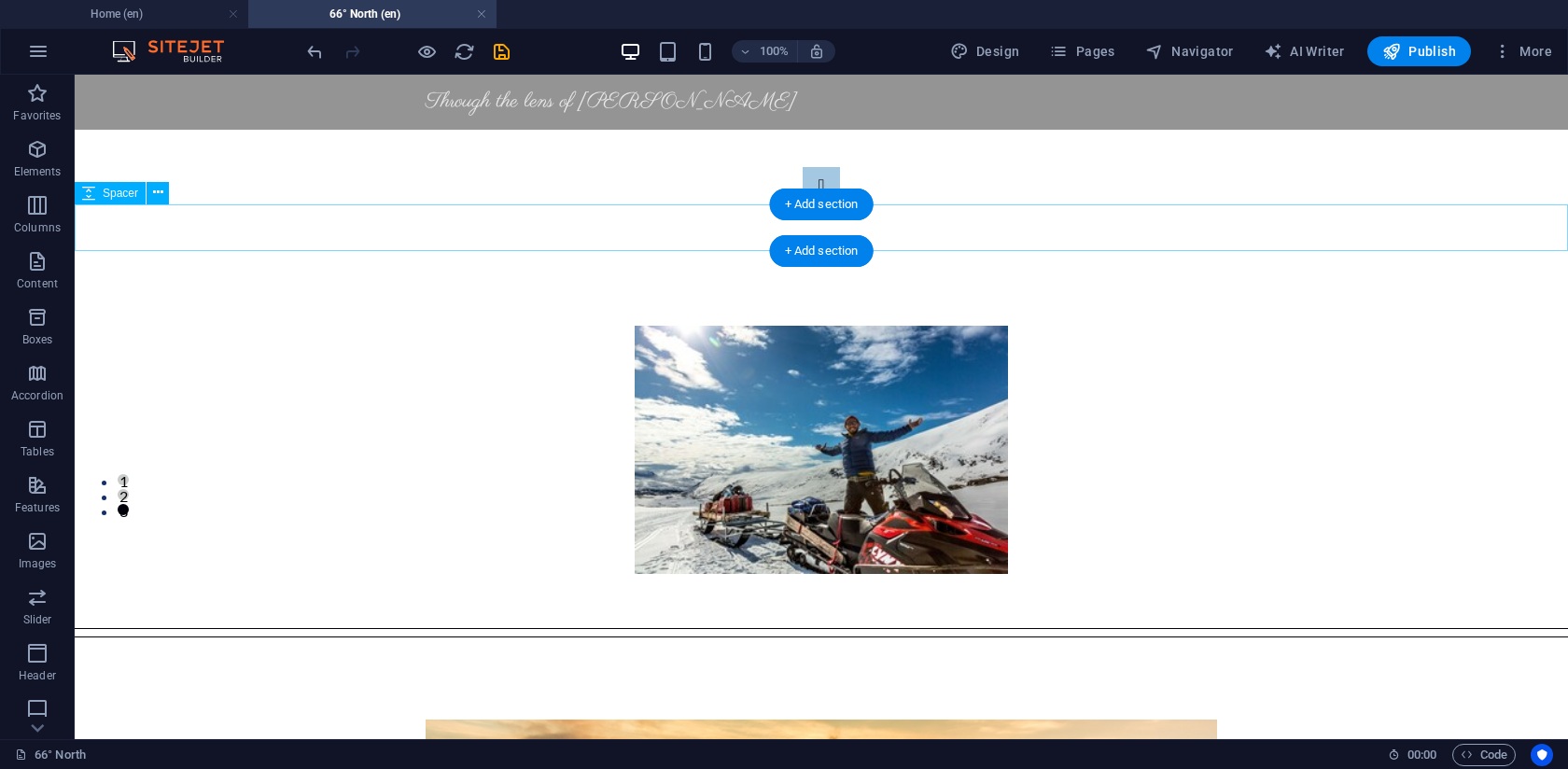
drag, startPoint x: 331, startPoint y: 562, endPoint x: 383, endPoint y: 208, distance: 357.8
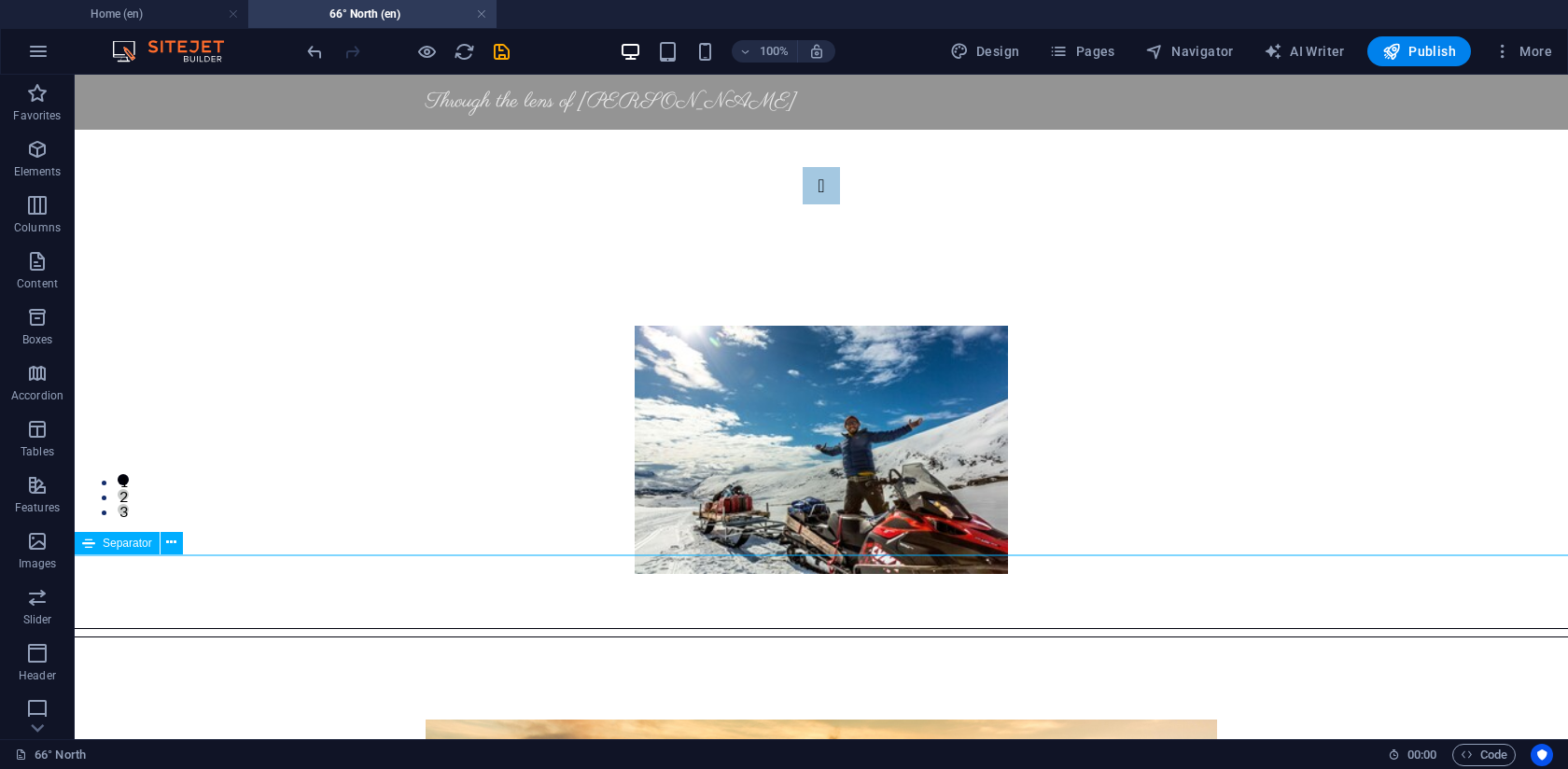
click at [422, 628] on div at bounding box center [821, 628] width 1494 height 1
select select "%"
select select "px"
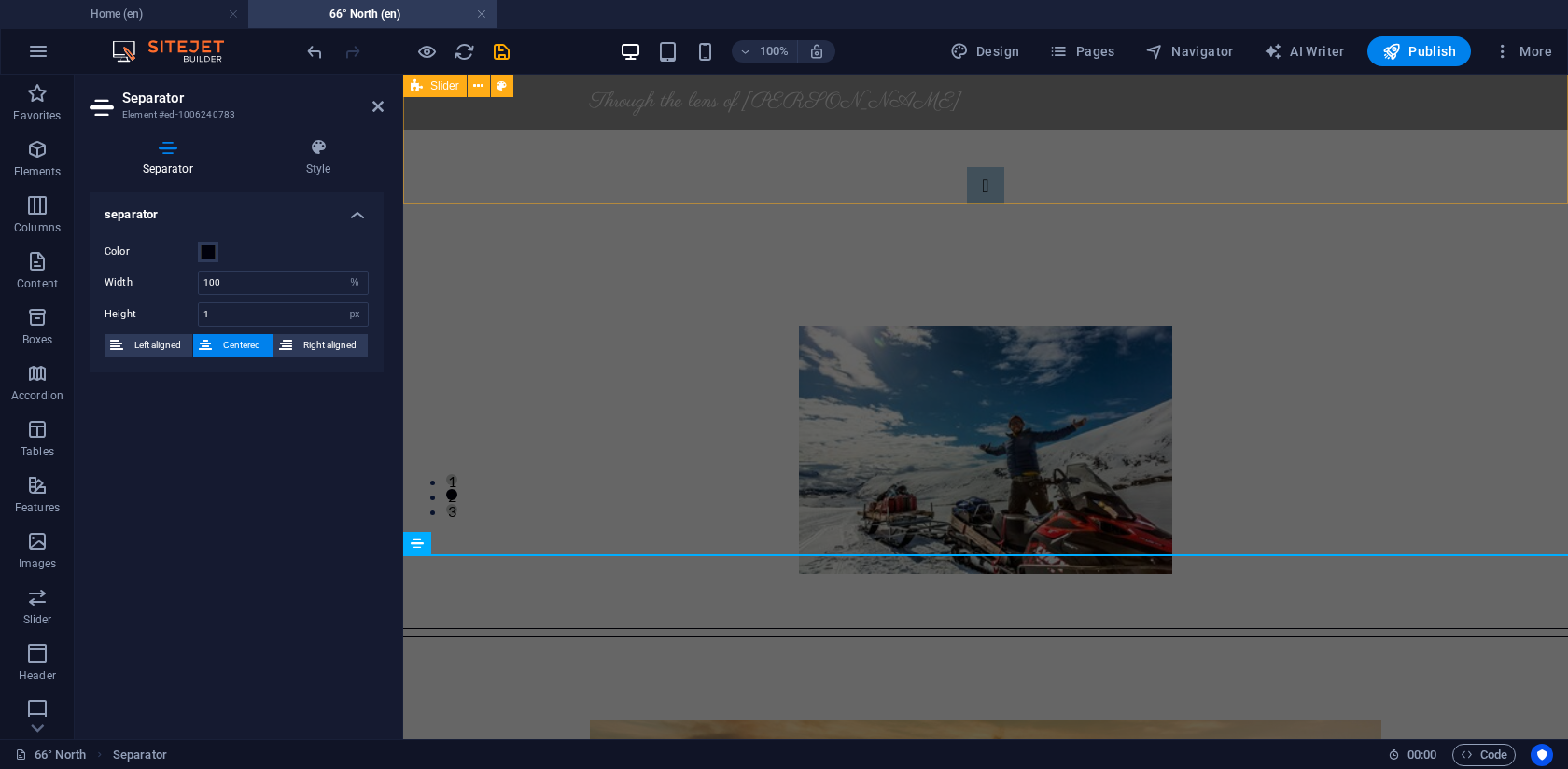
drag, startPoint x: 554, startPoint y: 555, endPoint x: 956, endPoint y: 181, distance: 549.1
click at [577, 628] on div at bounding box center [986, 628] width 1165 height 1
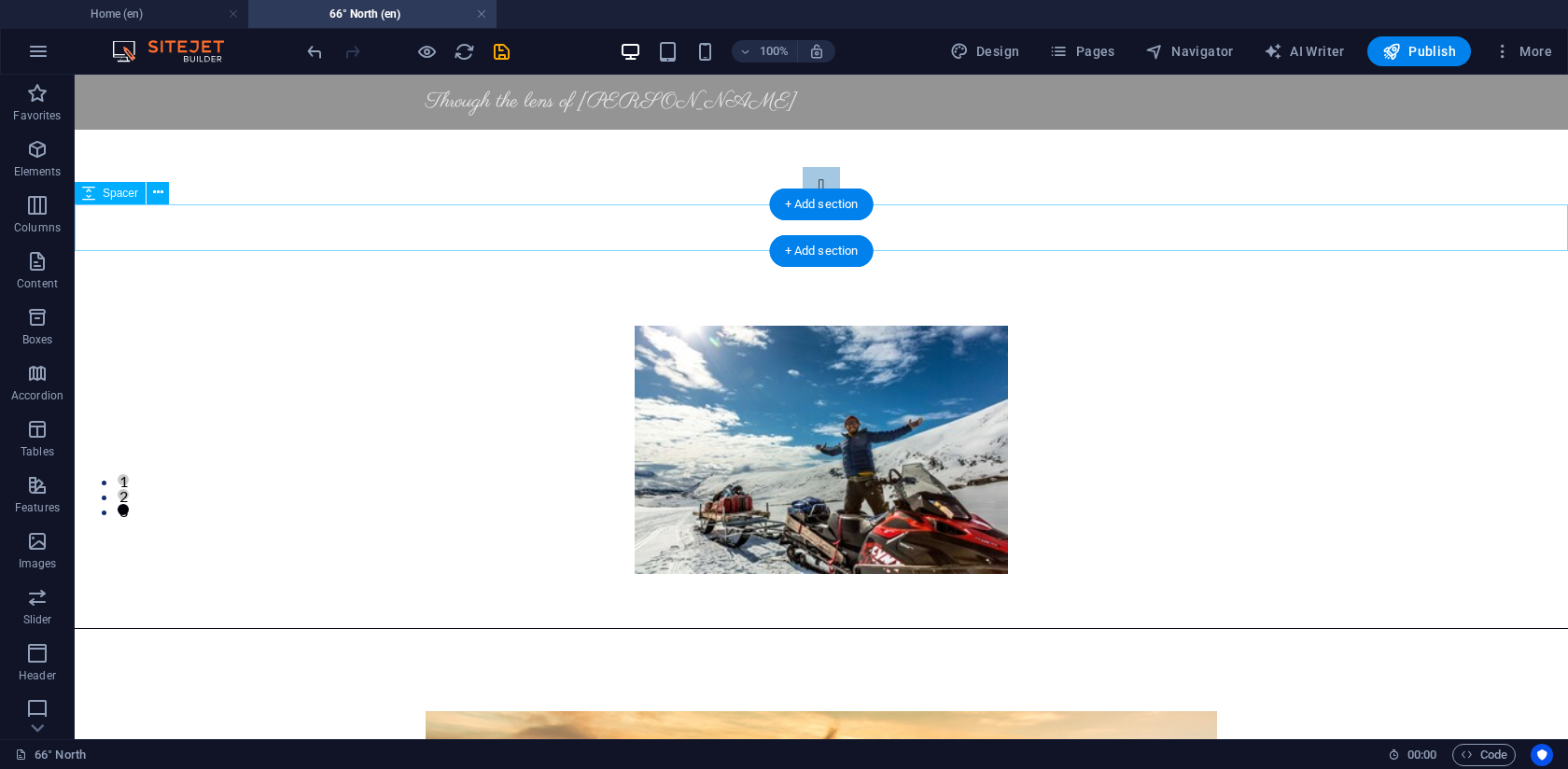
click at [414, 279] on div at bounding box center [821, 303] width 1494 height 47
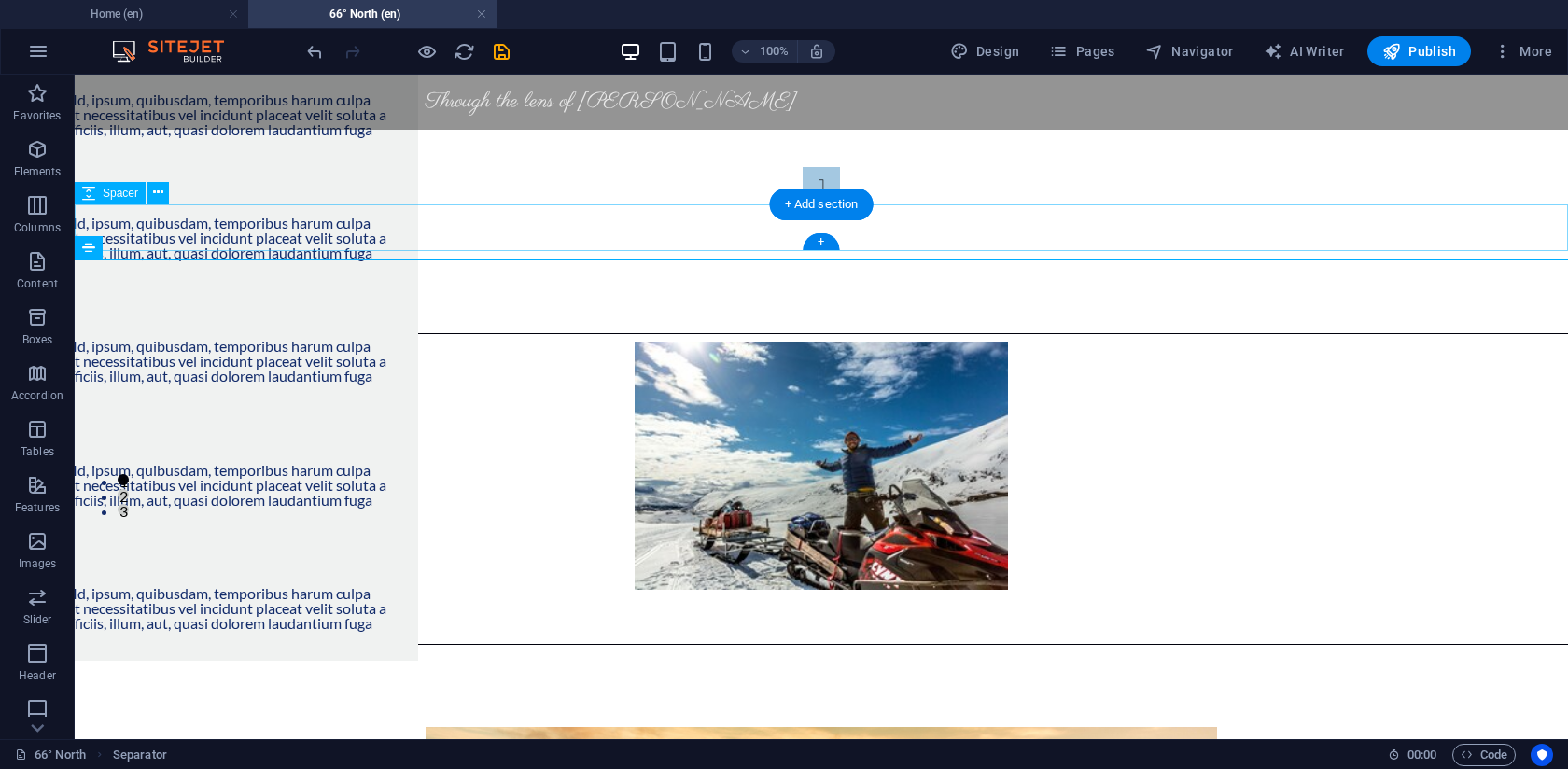
drag, startPoint x: 413, startPoint y: 259, endPoint x: 795, endPoint y: 206, distance: 385.7
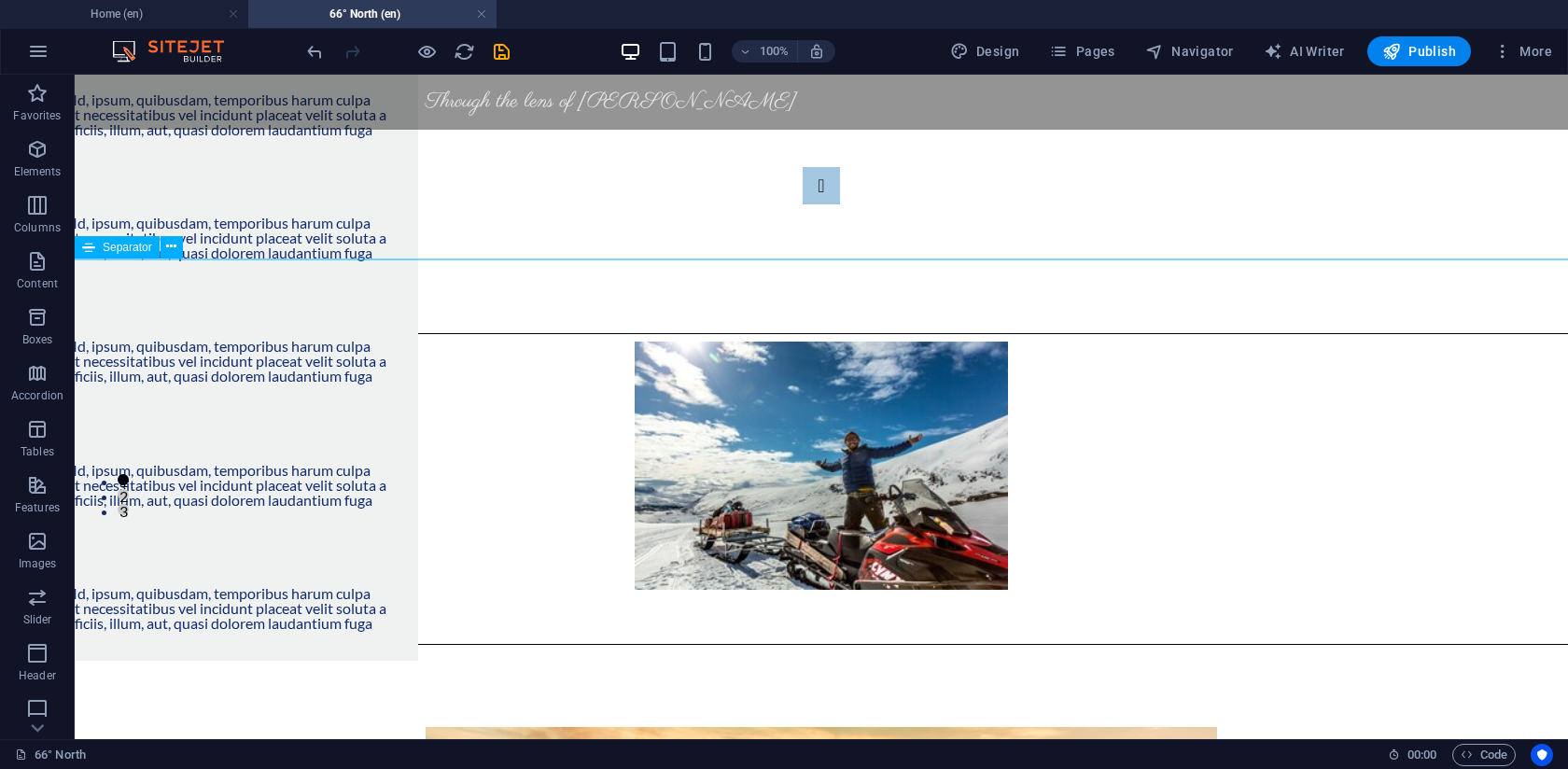
click at [563, 333] on div at bounding box center [821, 333] width 1494 height 1
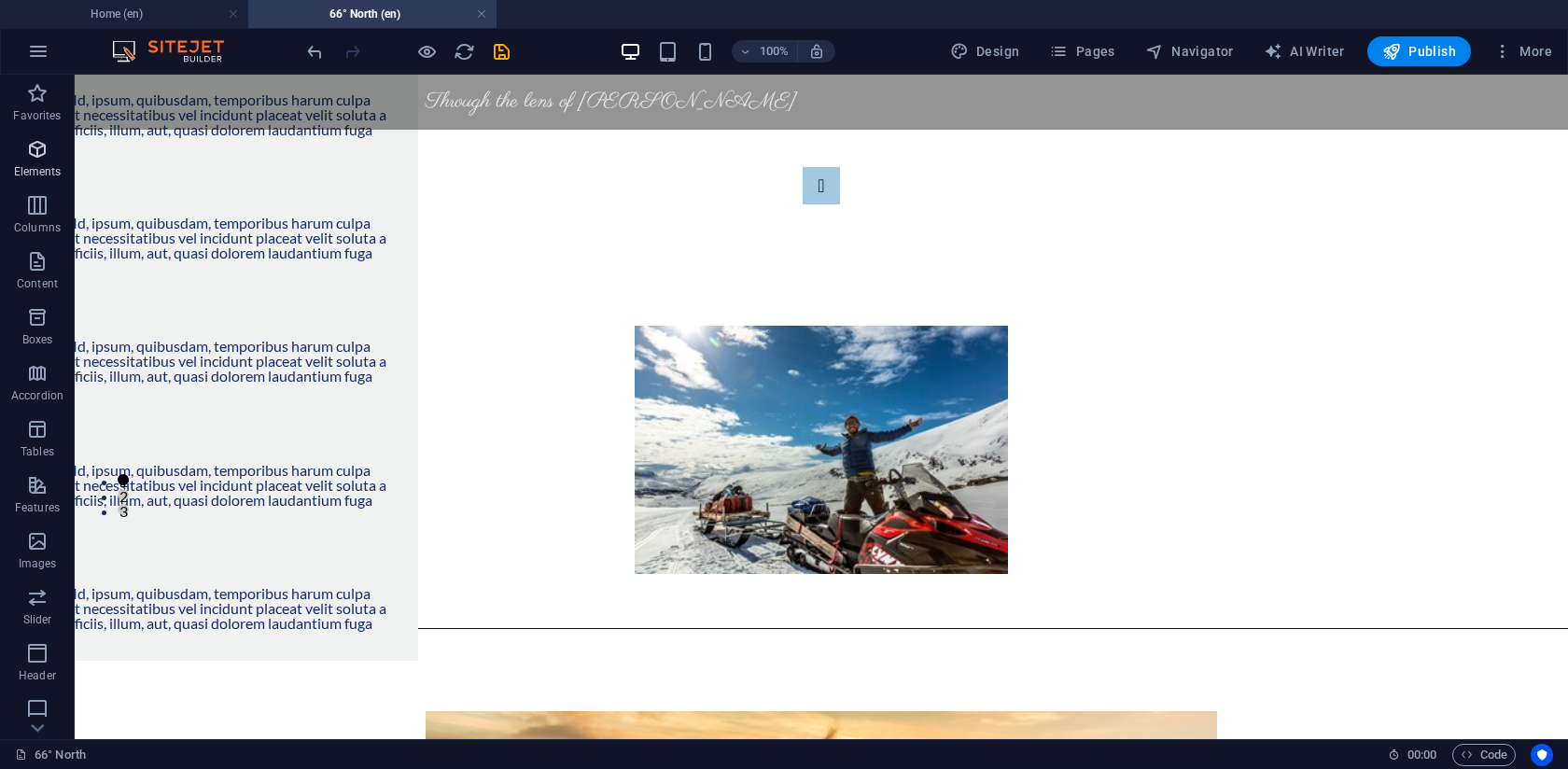
click at [44, 101] on icon "button" at bounding box center [37, 93] width 22 height 22
click at [41, 159] on icon "button" at bounding box center [37, 149] width 22 height 22
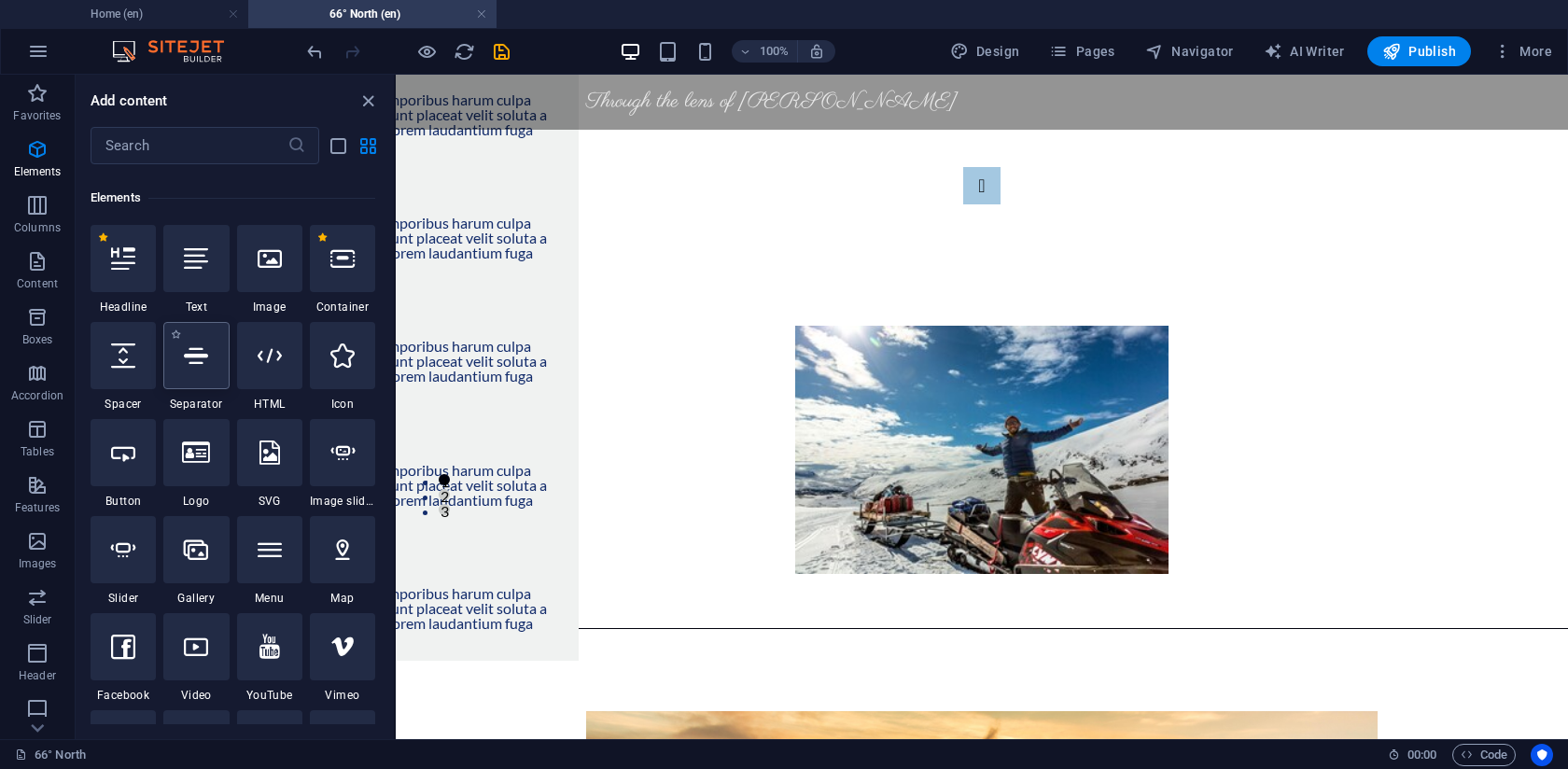
scroll to position [199, 0]
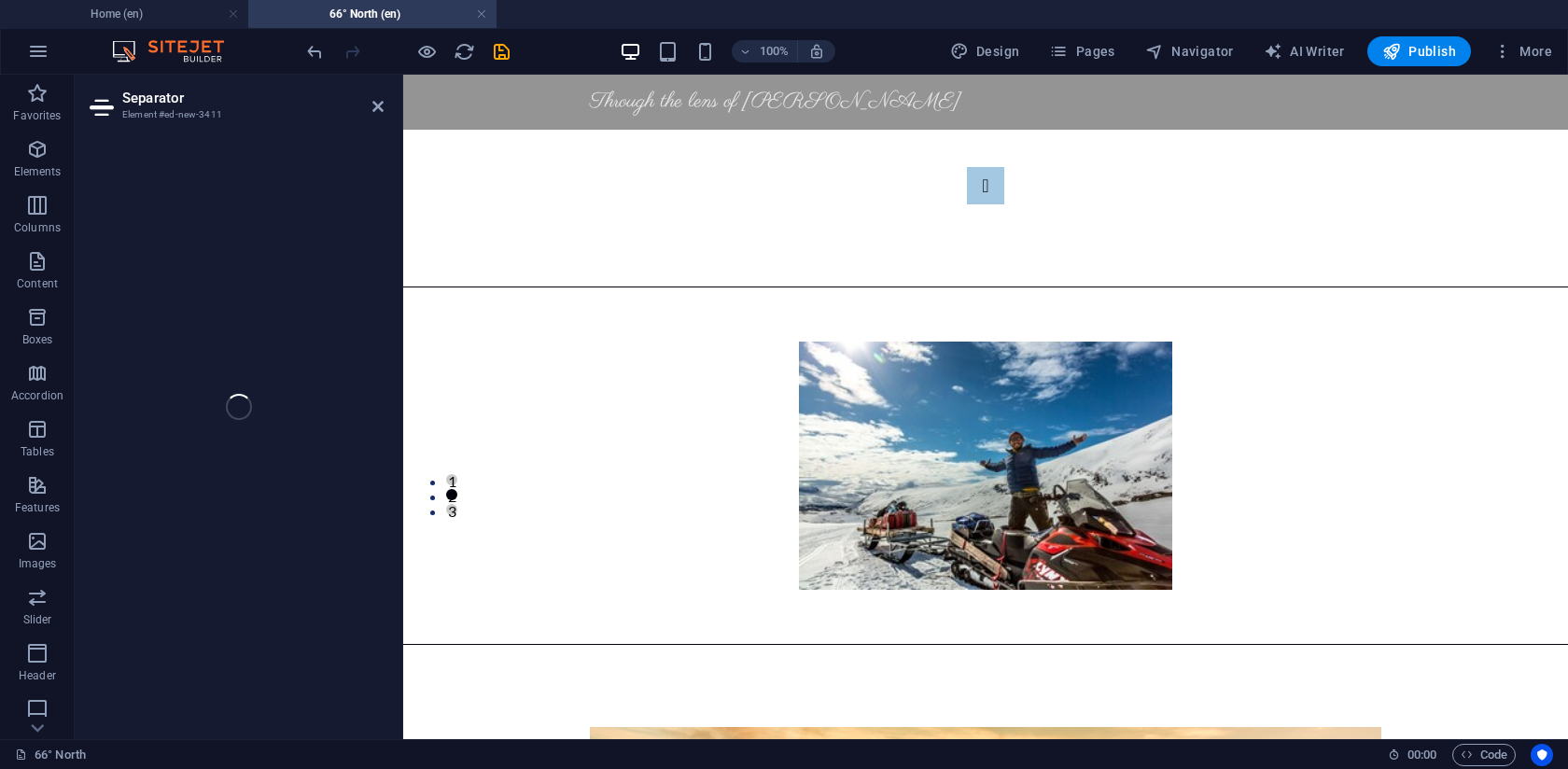
select select "%"
select select "px"
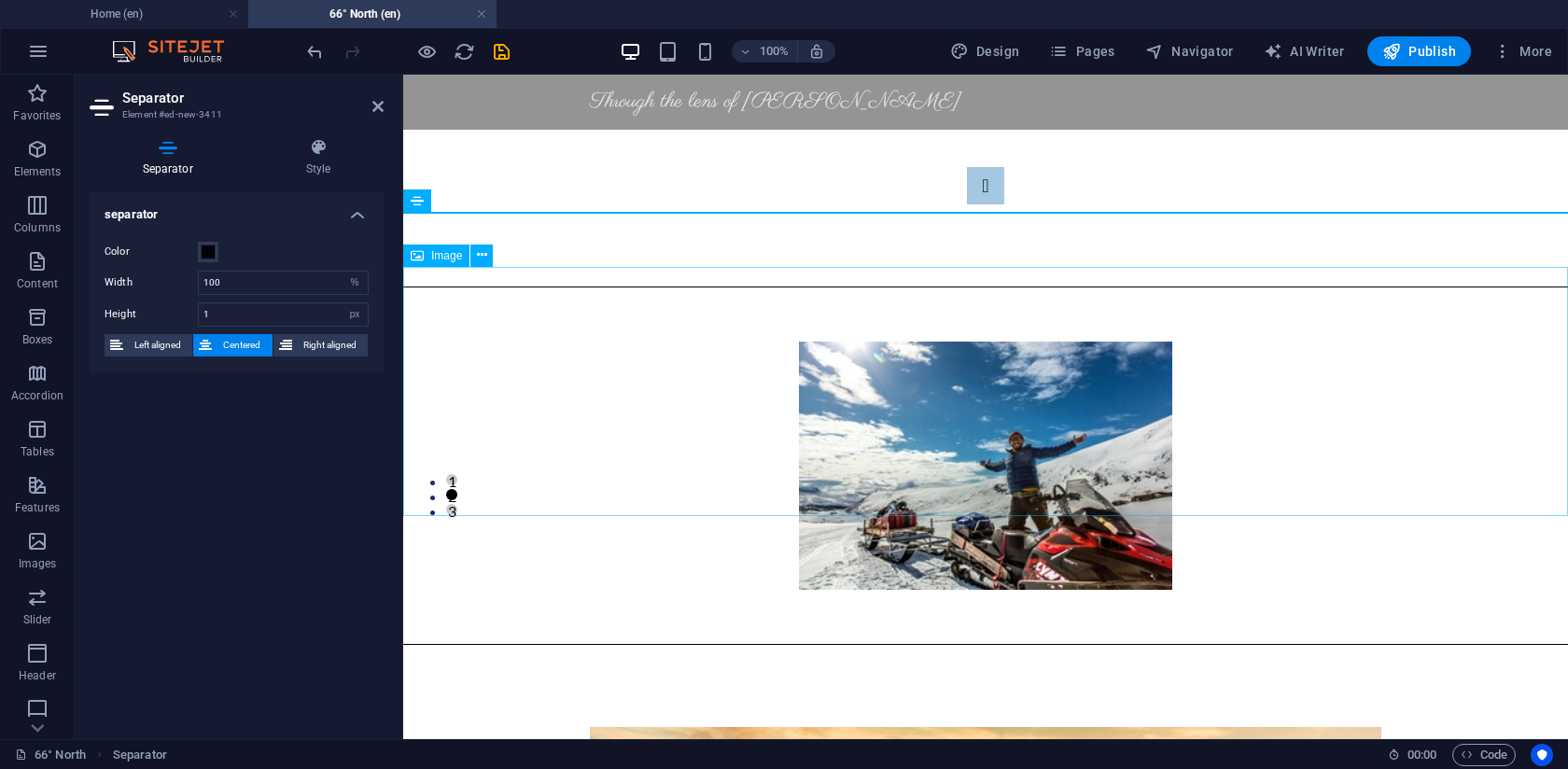
click at [530, 416] on figure at bounding box center [986, 466] width 1165 height 248
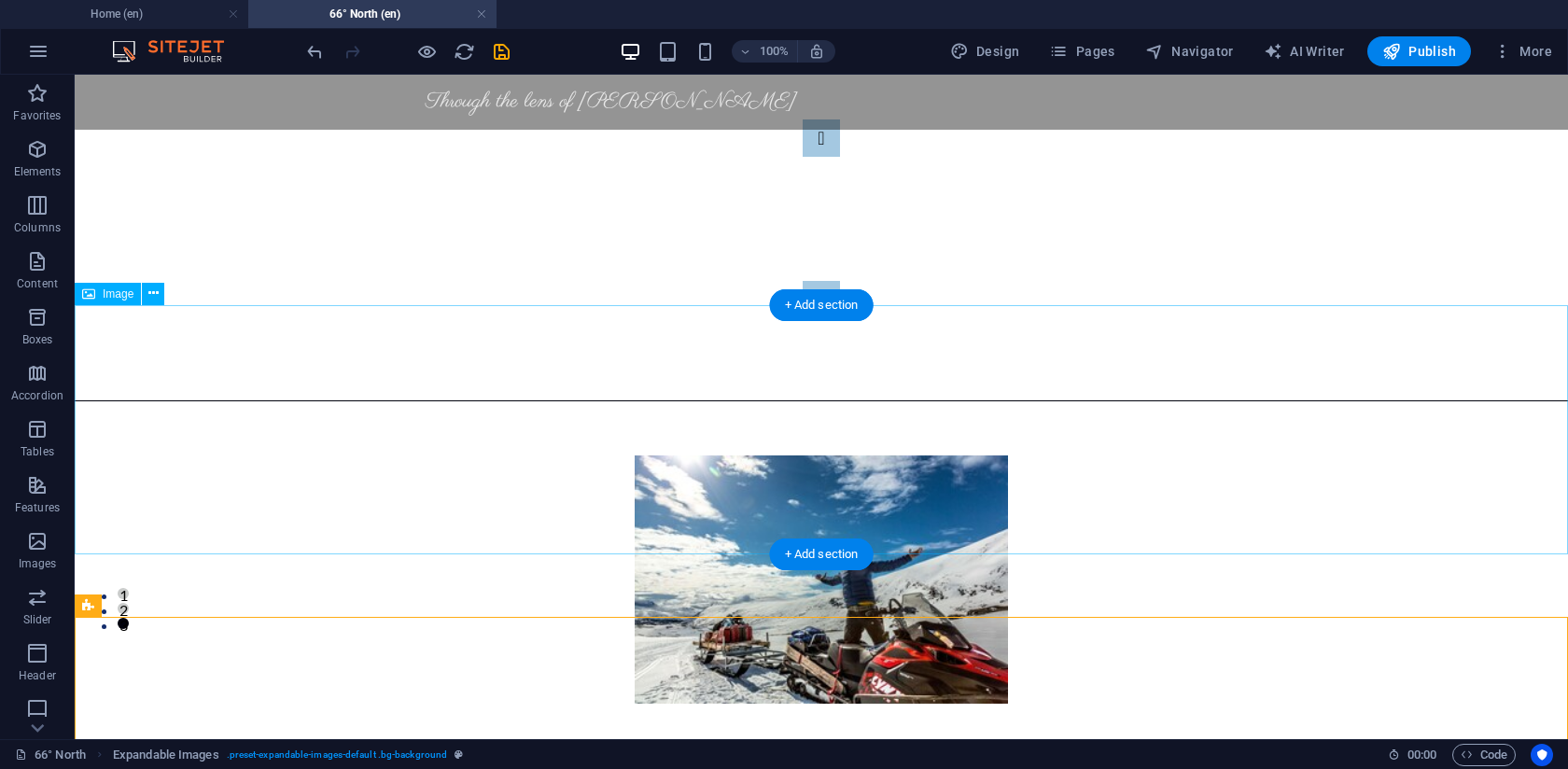
scroll to position [54, 0]
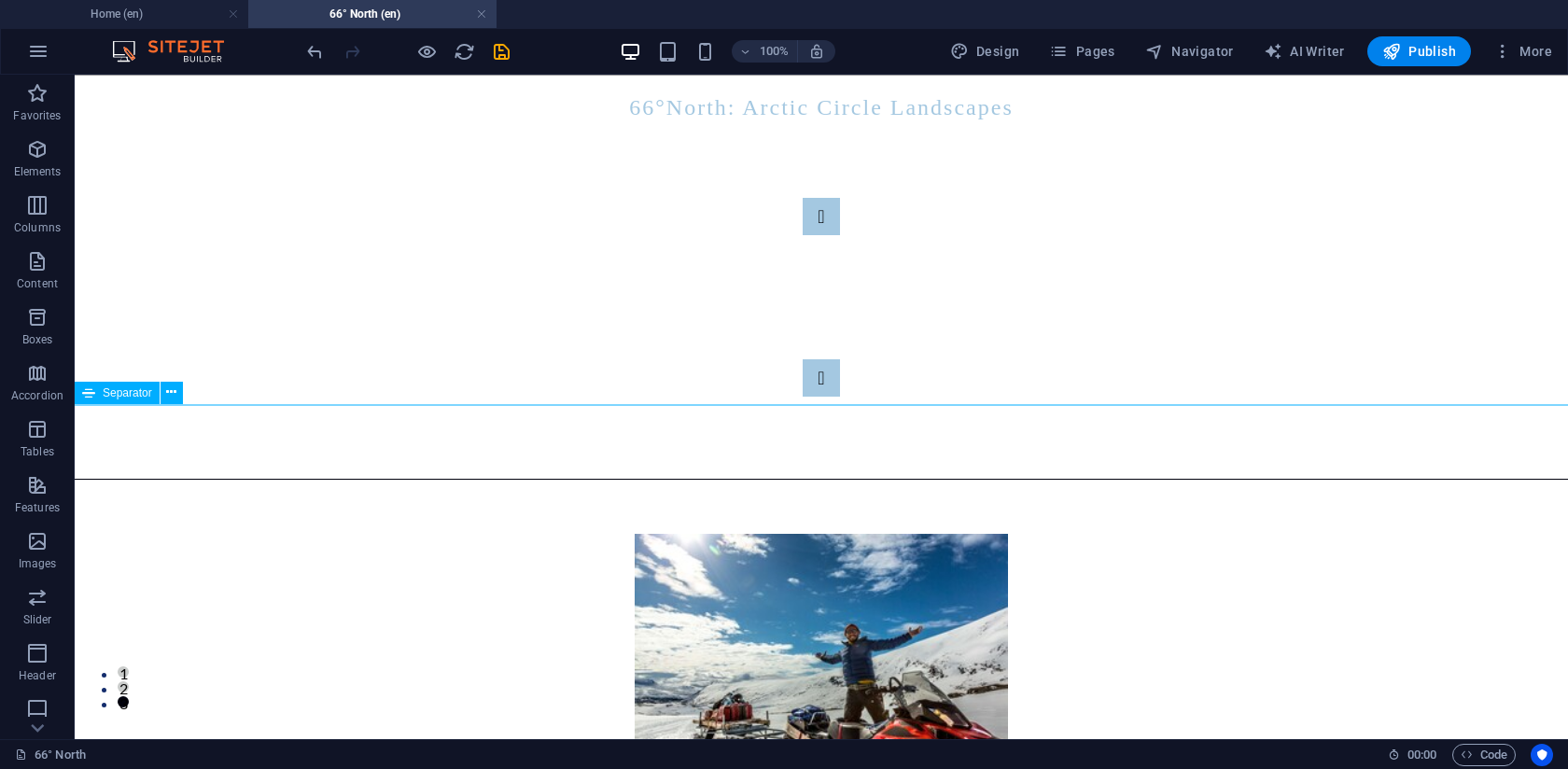
click at [277, 479] on div at bounding box center [821, 479] width 1494 height 1
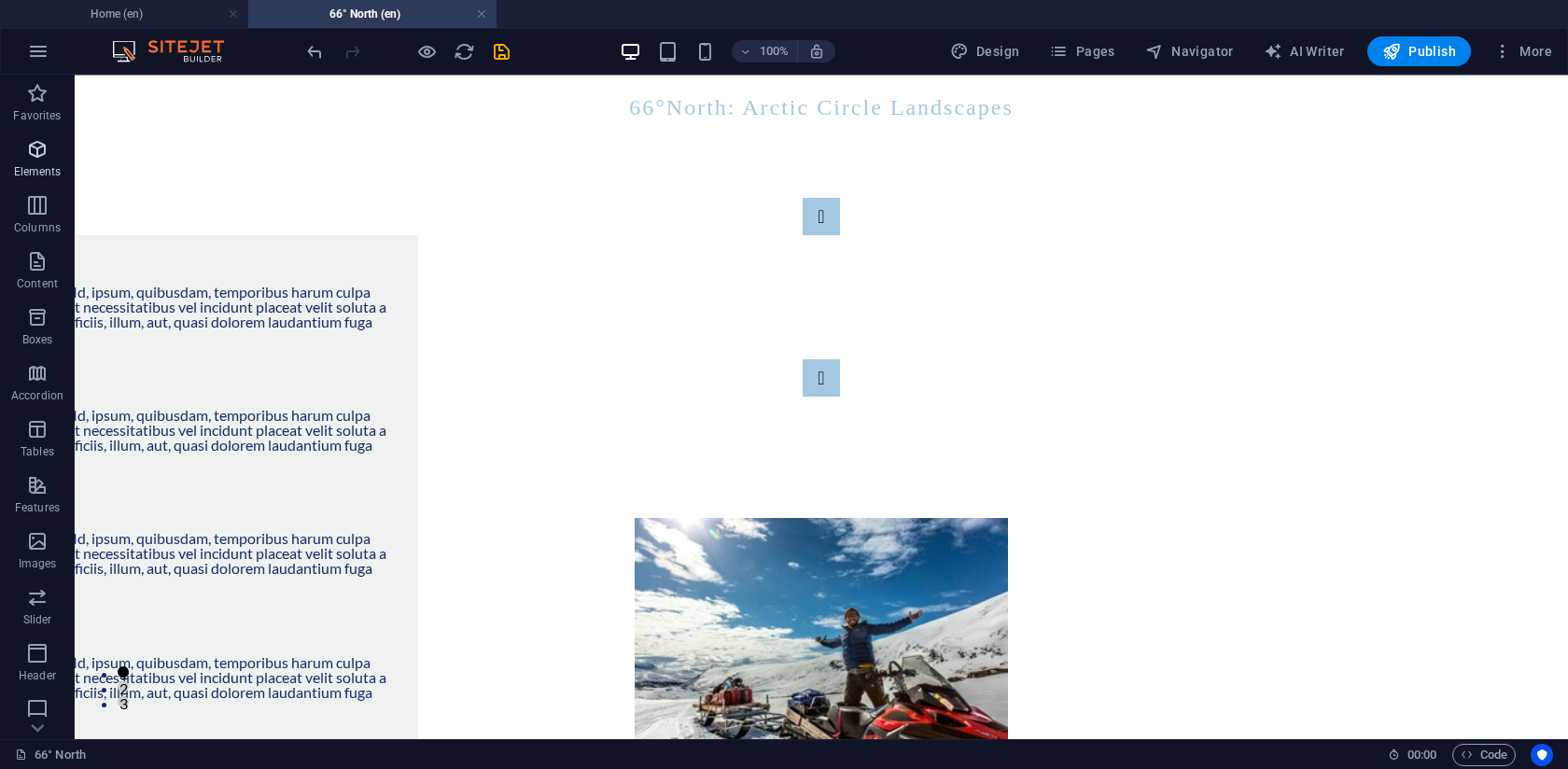
click at [40, 152] on icon "button" at bounding box center [37, 149] width 22 height 22
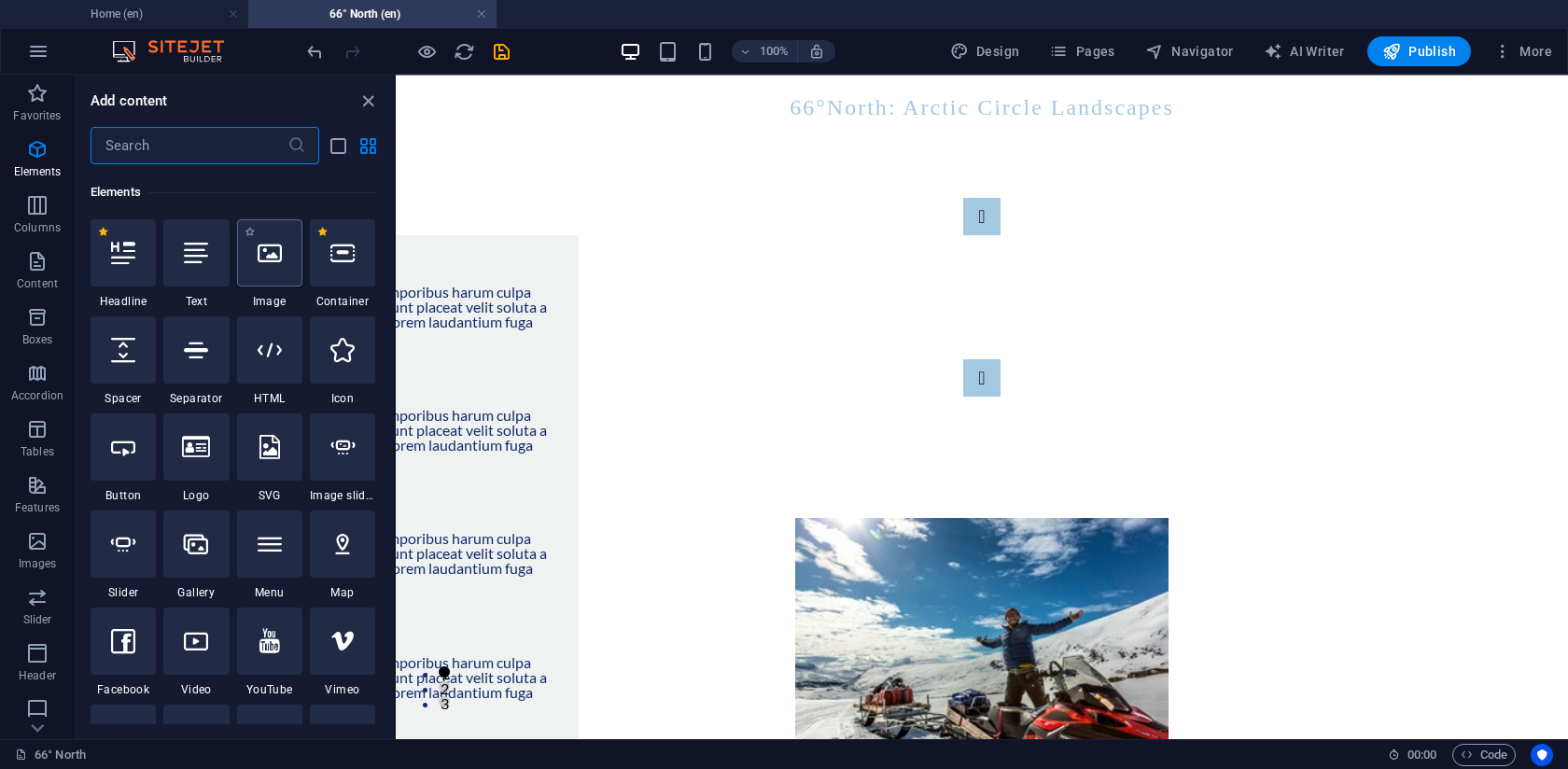
scroll to position [199, 0]
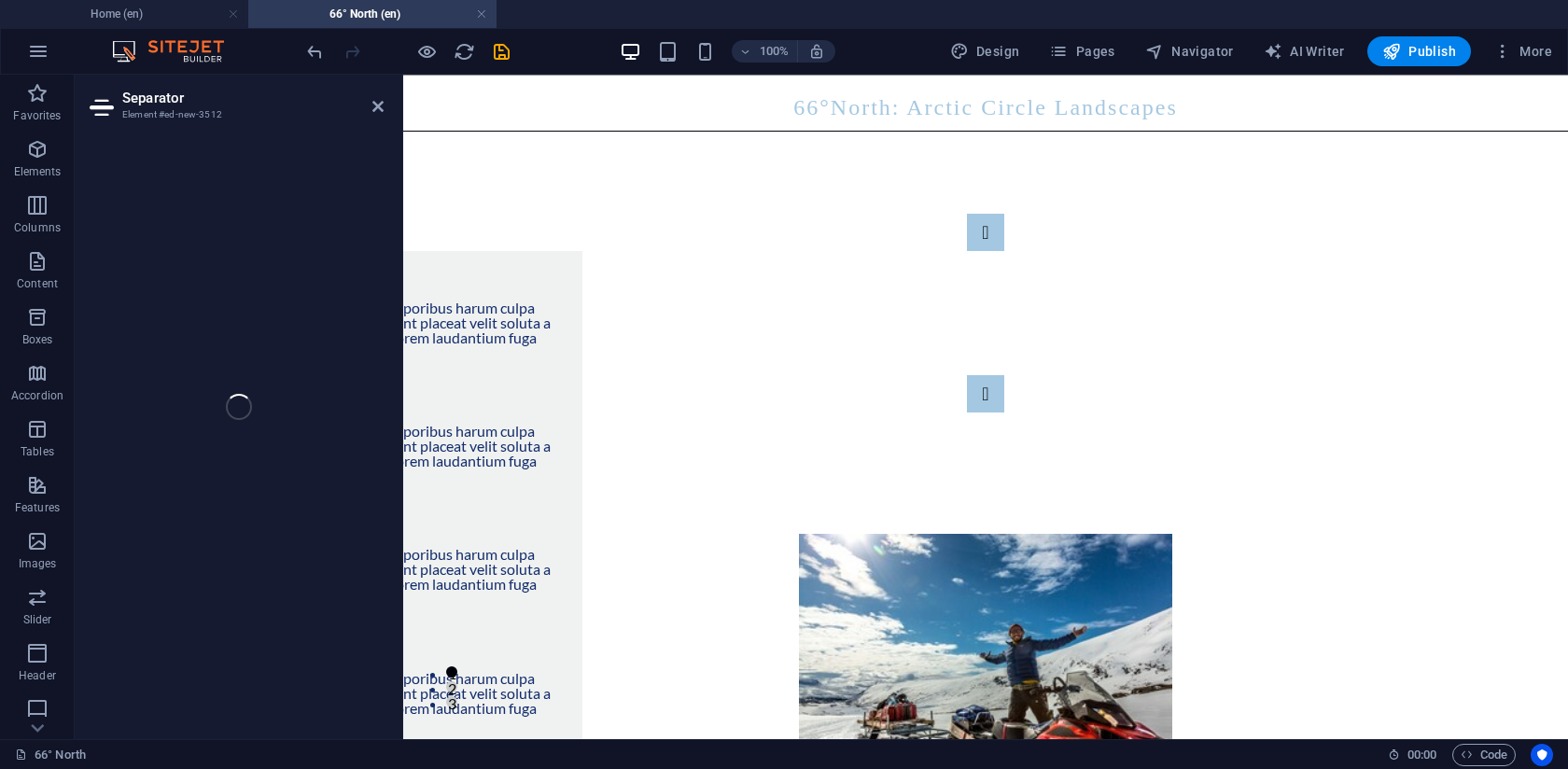
select select "%"
select select "px"
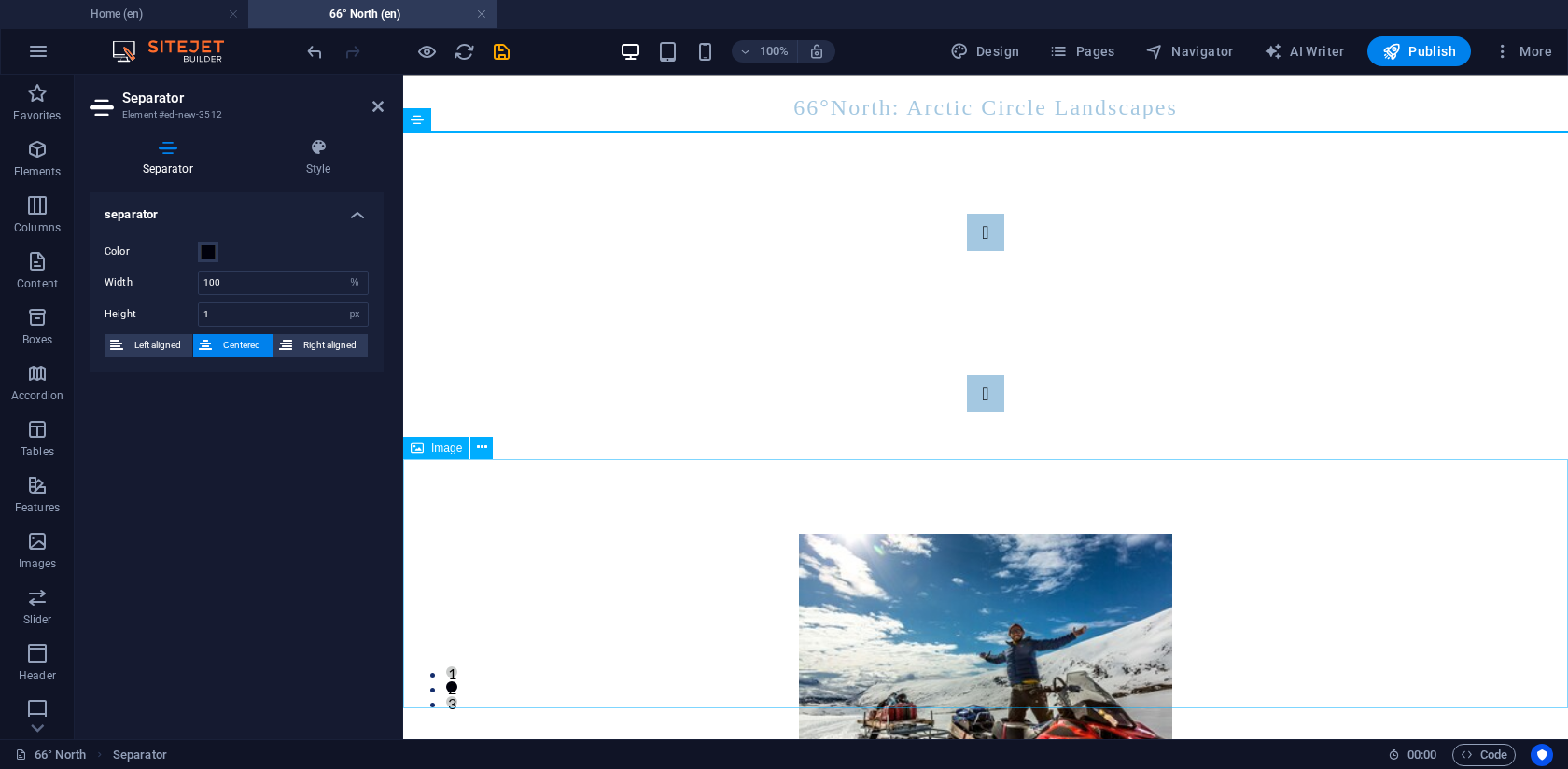
click at [451, 534] on figure at bounding box center [986, 659] width 1165 height 248
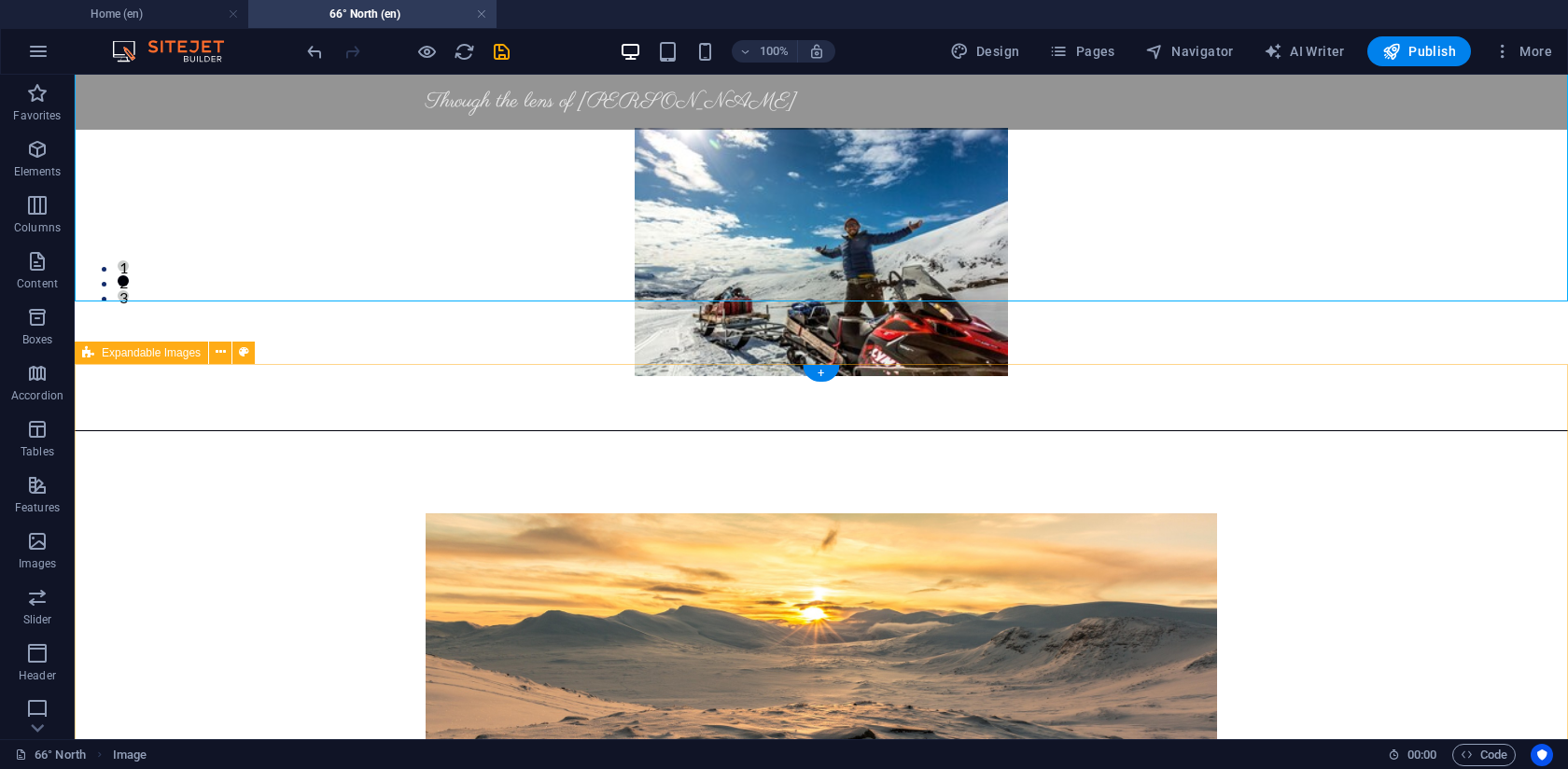
scroll to position [461, 0]
